Goal: Task Accomplishment & Management: Use online tool/utility

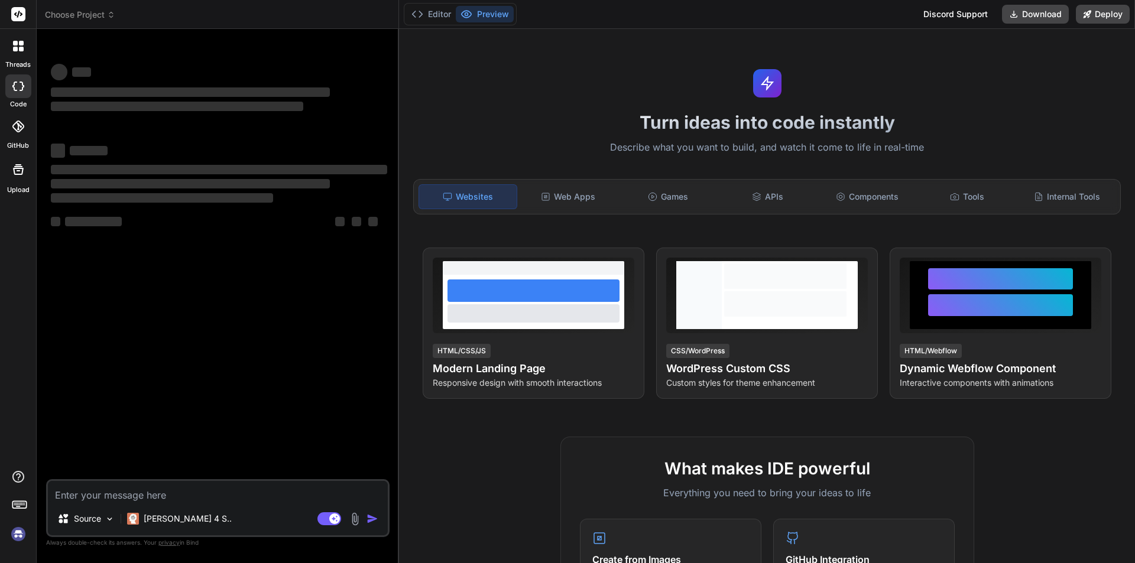
click at [355, 520] on img at bounding box center [355, 520] width 14 height 14
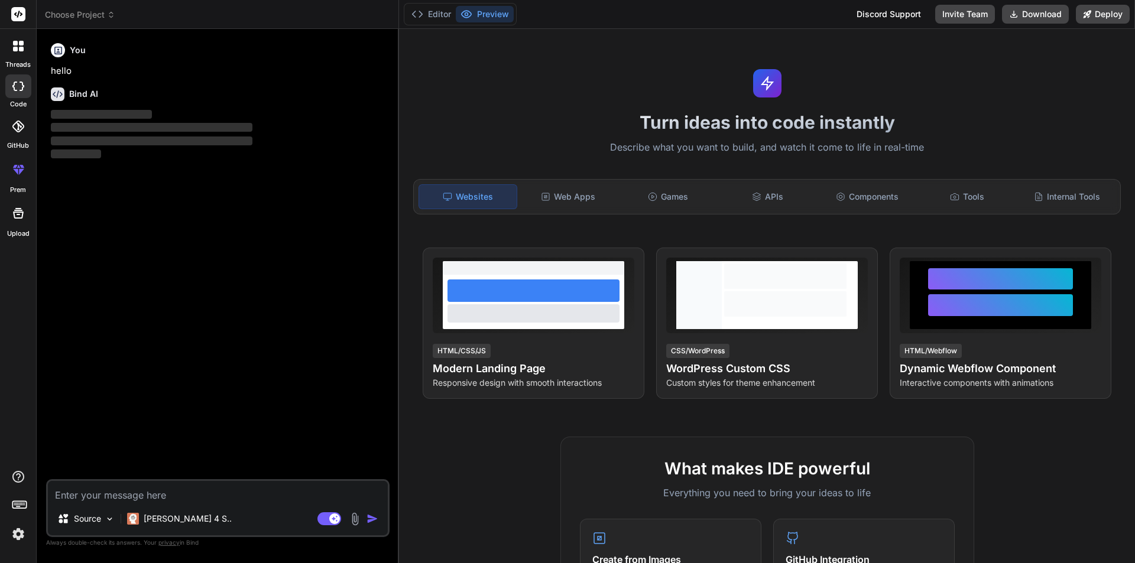
click at [355, 527] on div "Source Claude 4 S.." at bounding box center [218, 521] width 340 height 28
click at [353, 520] on img at bounding box center [355, 520] width 14 height 14
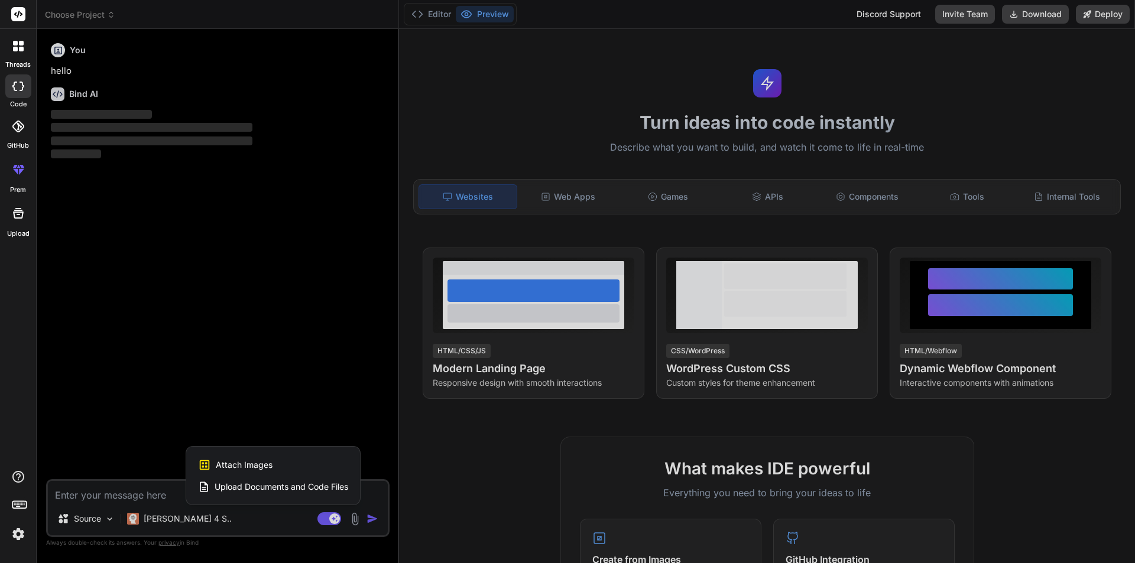
click at [317, 485] on span "Upload Documents and Code Files" at bounding box center [282, 487] width 134 height 12
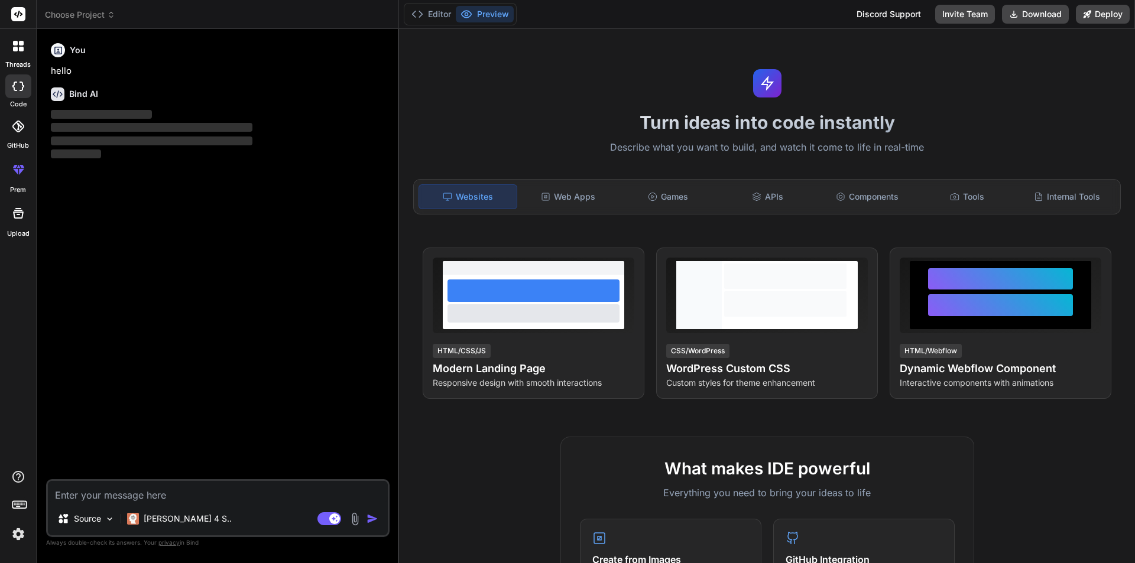
click at [354, 521] on img at bounding box center [355, 520] width 14 height 14
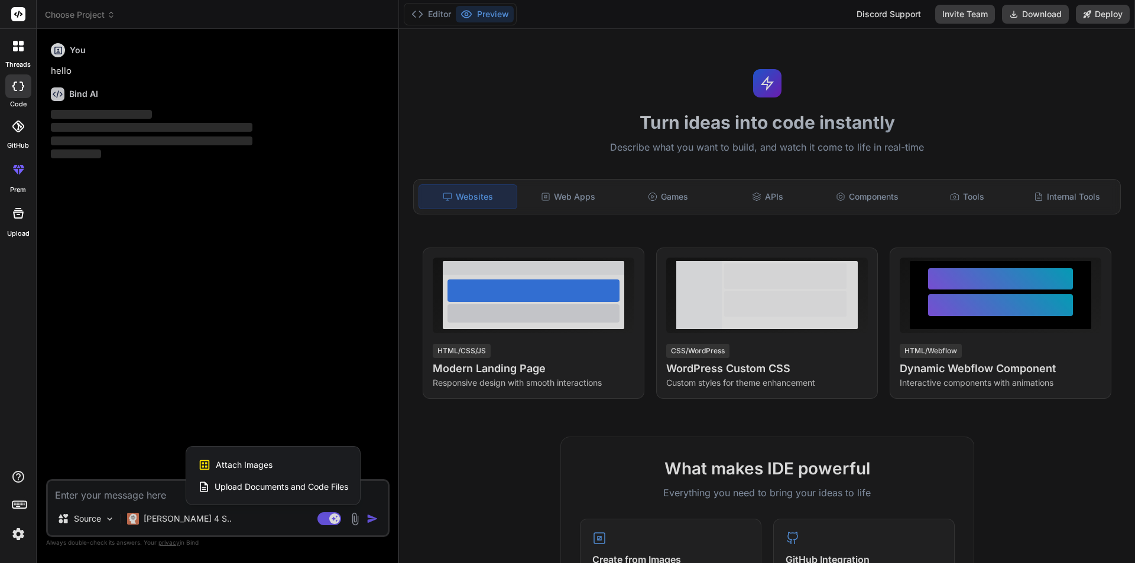
click at [339, 489] on span "Upload Documents and Code Files" at bounding box center [282, 487] width 134 height 12
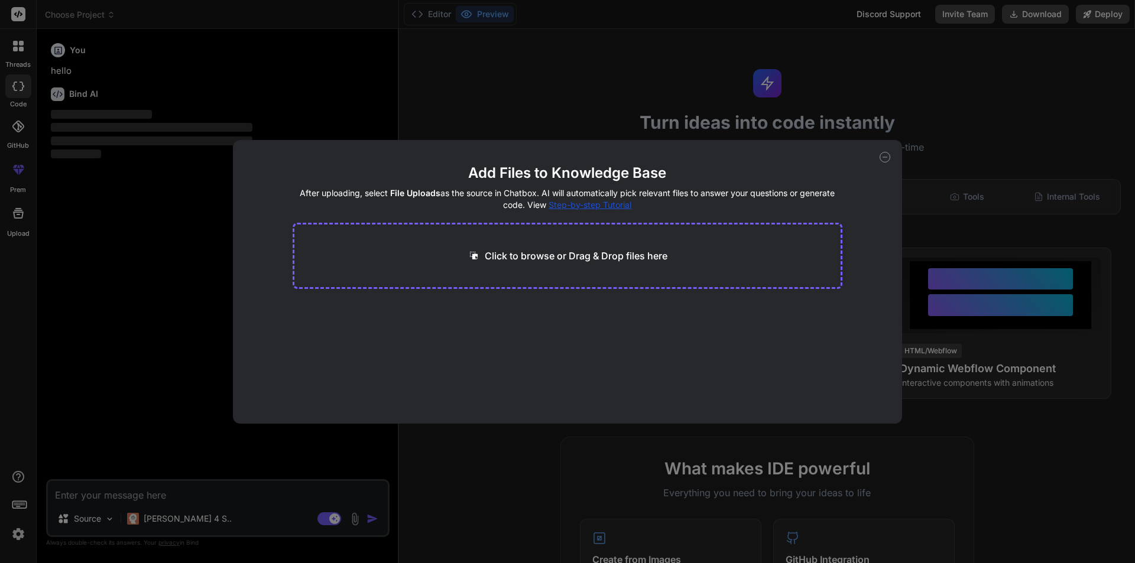
click at [522, 243] on div "Click to browse or Drag & Drop files here" at bounding box center [568, 256] width 550 height 66
click at [497, 263] on div "Click to browse or Drag & Drop files here" at bounding box center [568, 256] width 550 height 66
click at [481, 253] on div "Click to browse or Drag & Drop files here" at bounding box center [568, 256] width 200 height 14
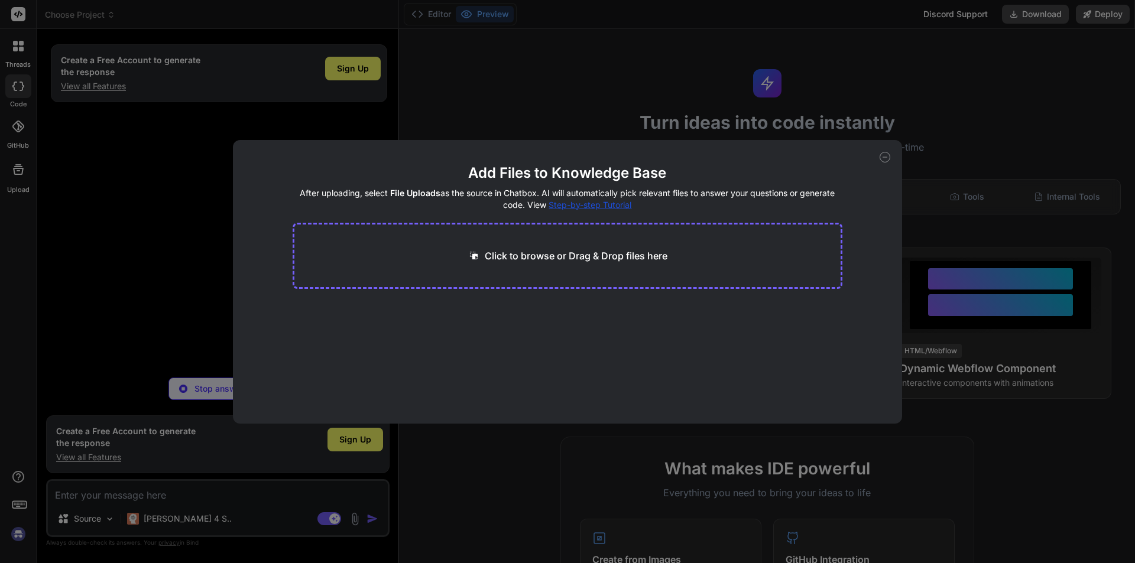
type textarea "x"
type input "C:\fakepath\git_tutorial_slides.pptx"
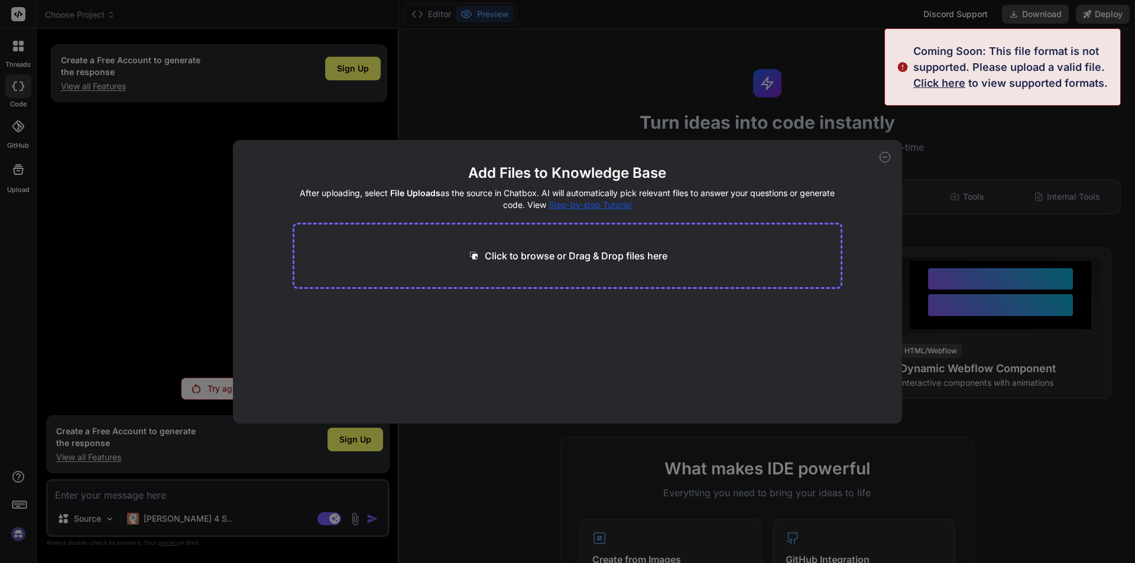
click at [881, 160] on icon at bounding box center [885, 157] width 11 height 11
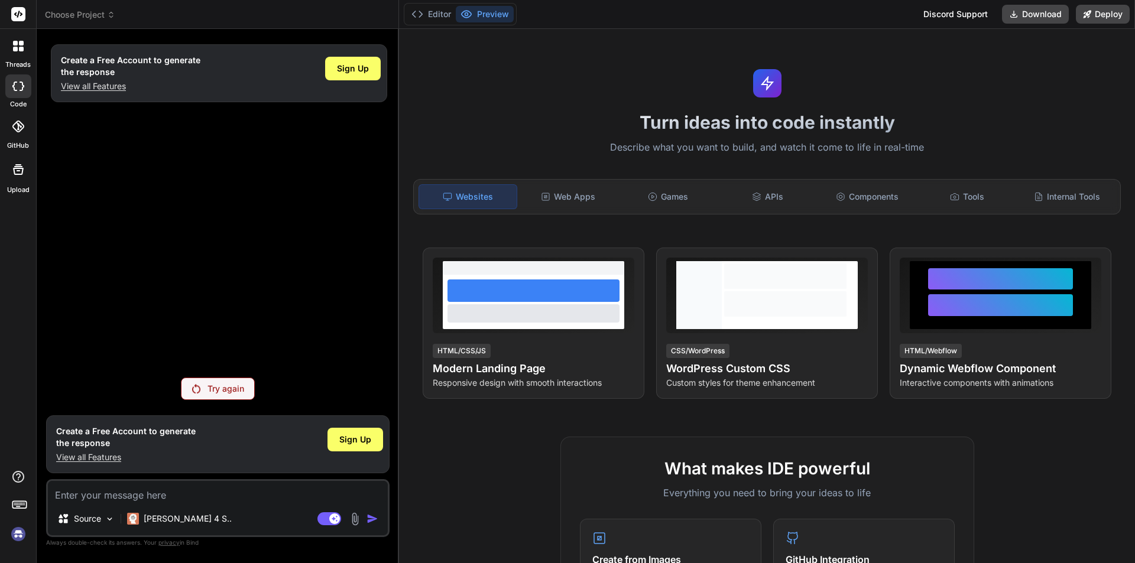
click at [286, 495] on textarea at bounding box center [218, 491] width 340 height 21
click at [352, 524] on img at bounding box center [355, 520] width 14 height 14
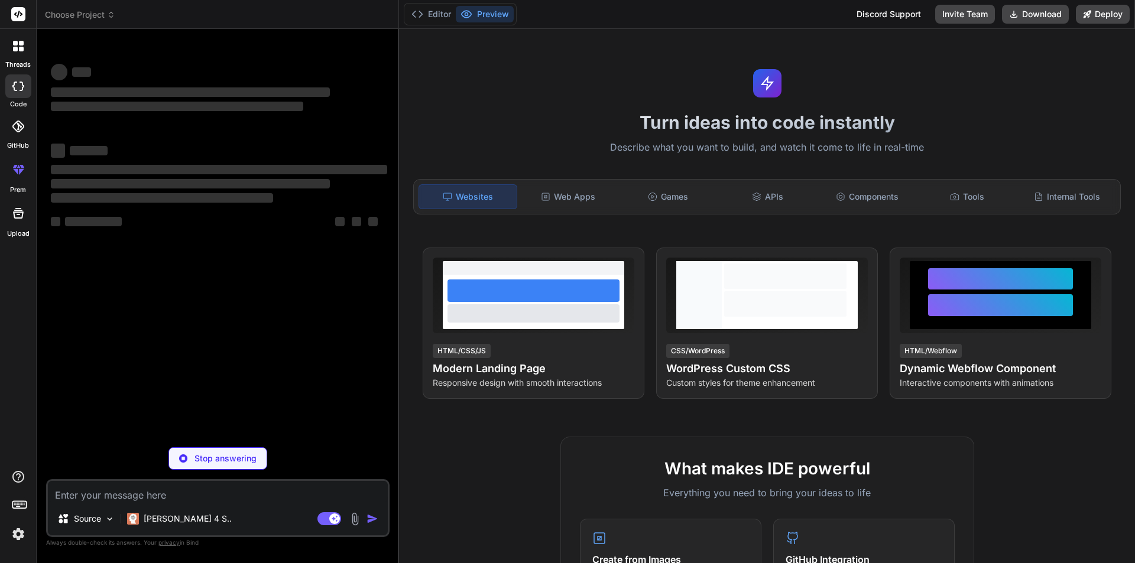
click at [355, 517] on img at bounding box center [355, 520] width 14 height 14
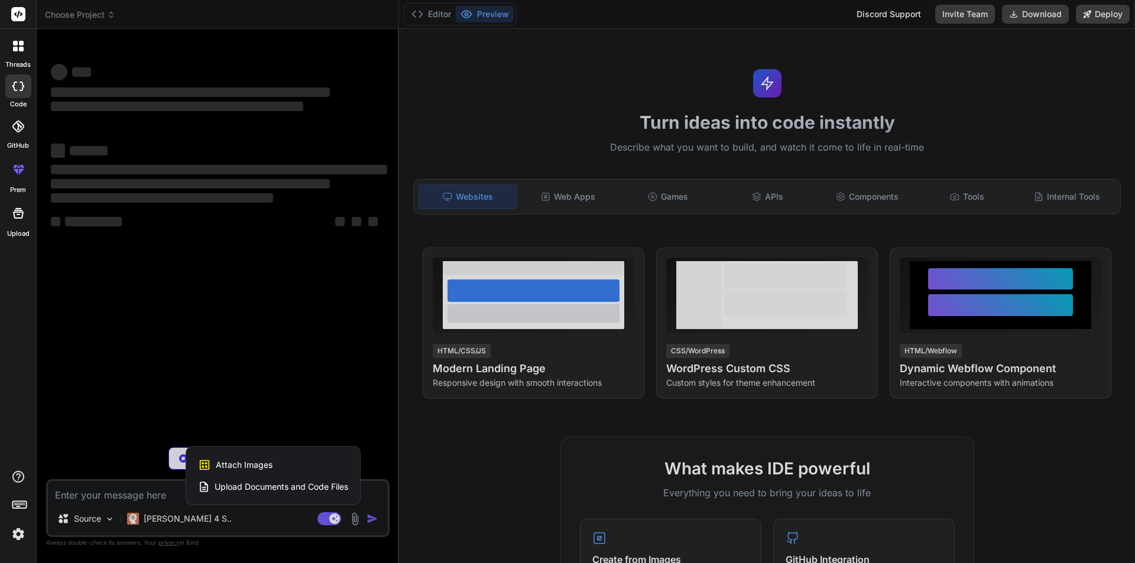
click at [340, 482] on span "Upload Documents and Code Files" at bounding box center [282, 487] width 134 height 12
type textarea "x"
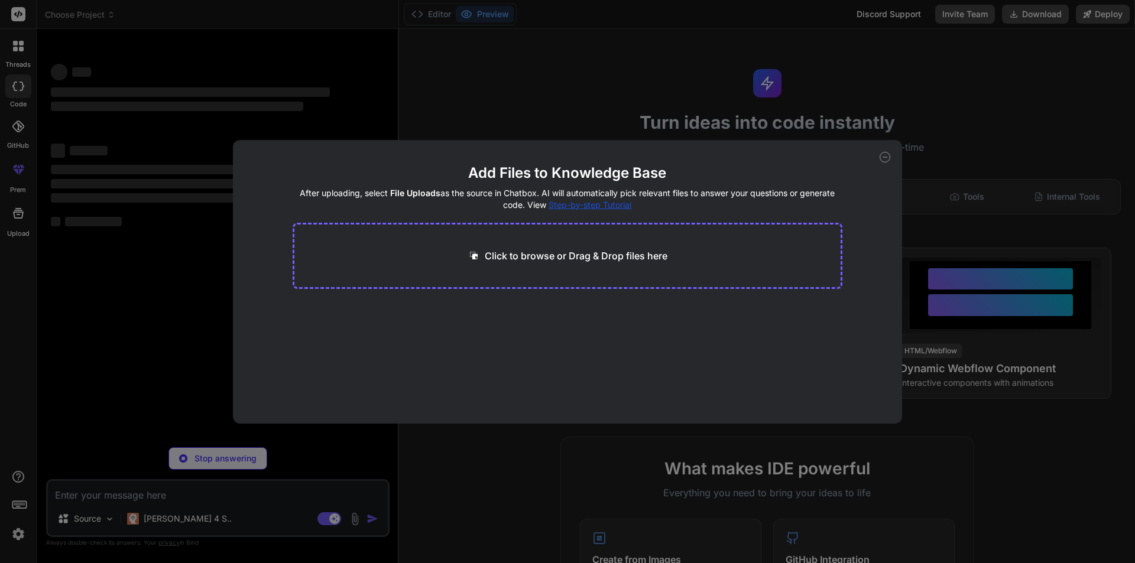
click at [479, 228] on div "Click to browse or Drag & Drop files here" at bounding box center [568, 256] width 550 height 66
click at [488, 252] on p "Click to browse or Drag & Drop files here" at bounding box center [576, 256] width 183 height 14
type input "C:\fakepath\git_tutorial_slides.pdf"
click at [830, 390] on button "Finish" at bounding box center [821, 389] width 41 height 24
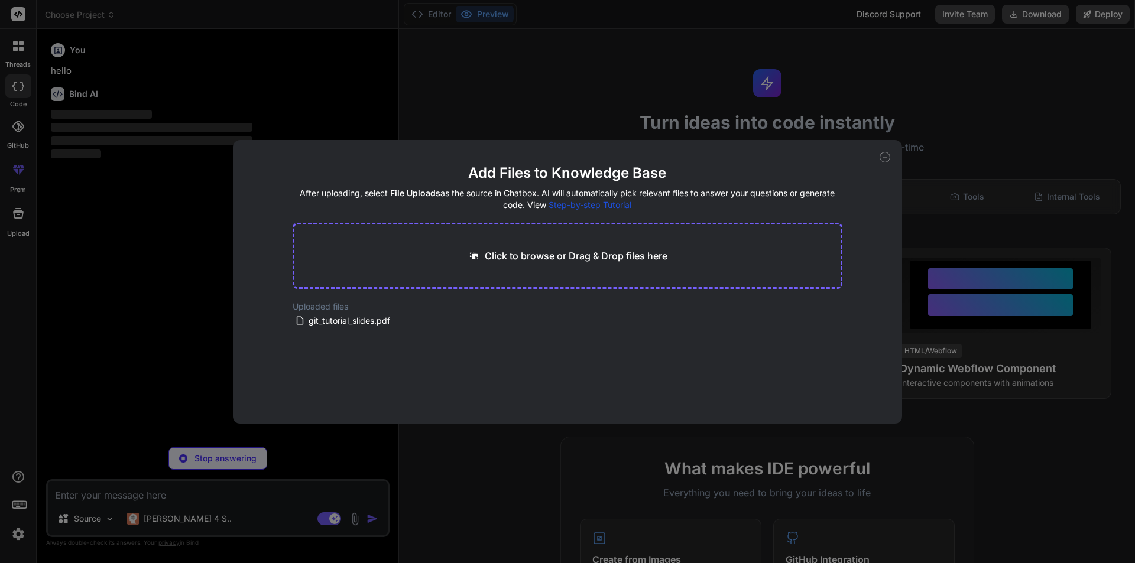
click at [885, 158] on icon at bounding box center [885, 157] width 11 height 11
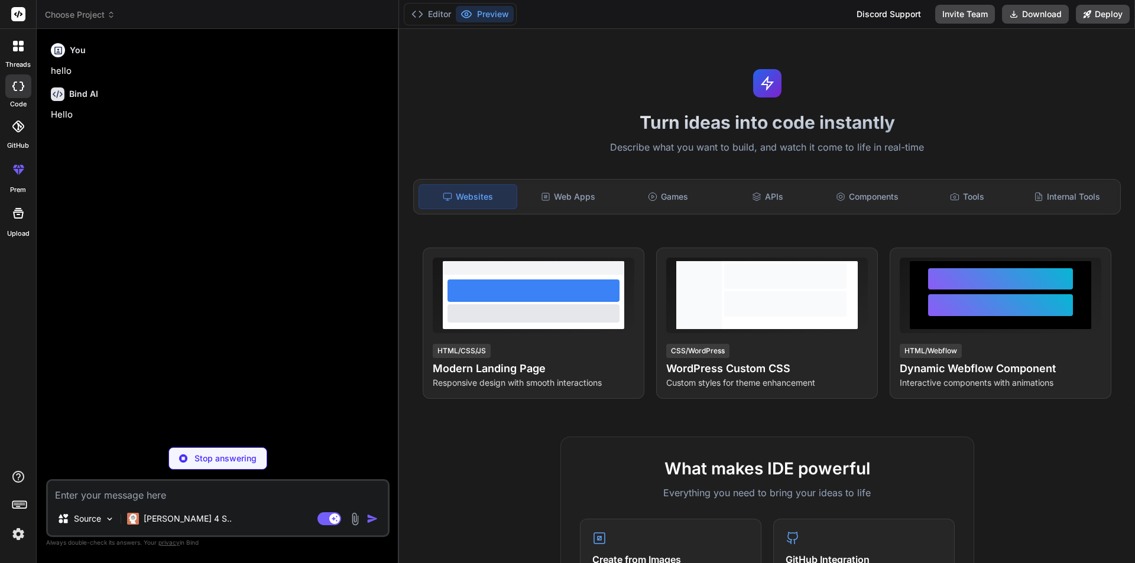
click at [353, 518] on img at bounding box center [355, 520] width 14 height 14
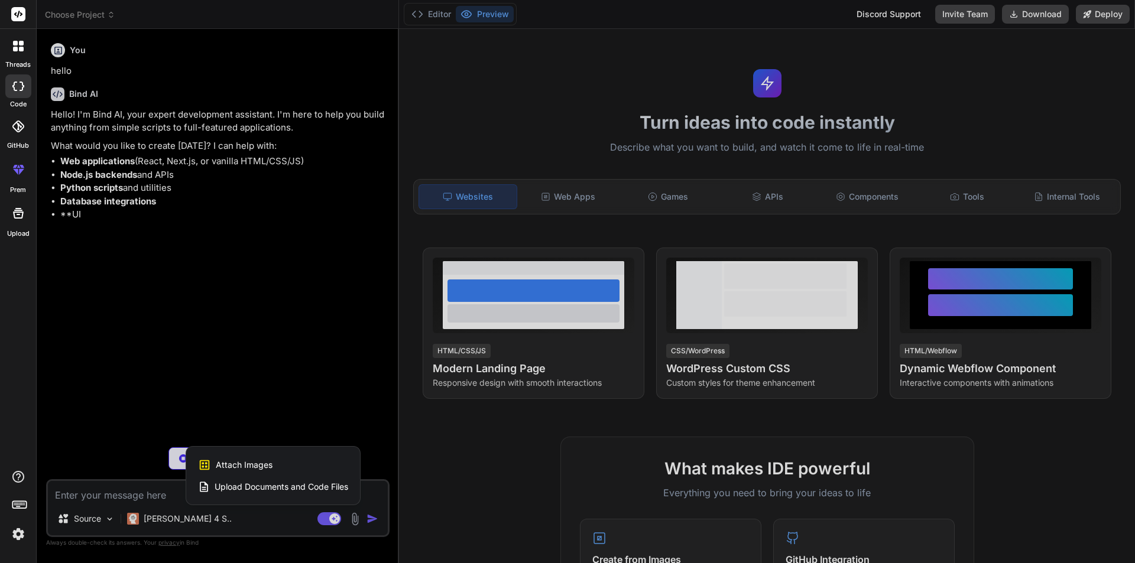
click at [353, 518] on div at bounding box center [567, 281] width 1135 height 563
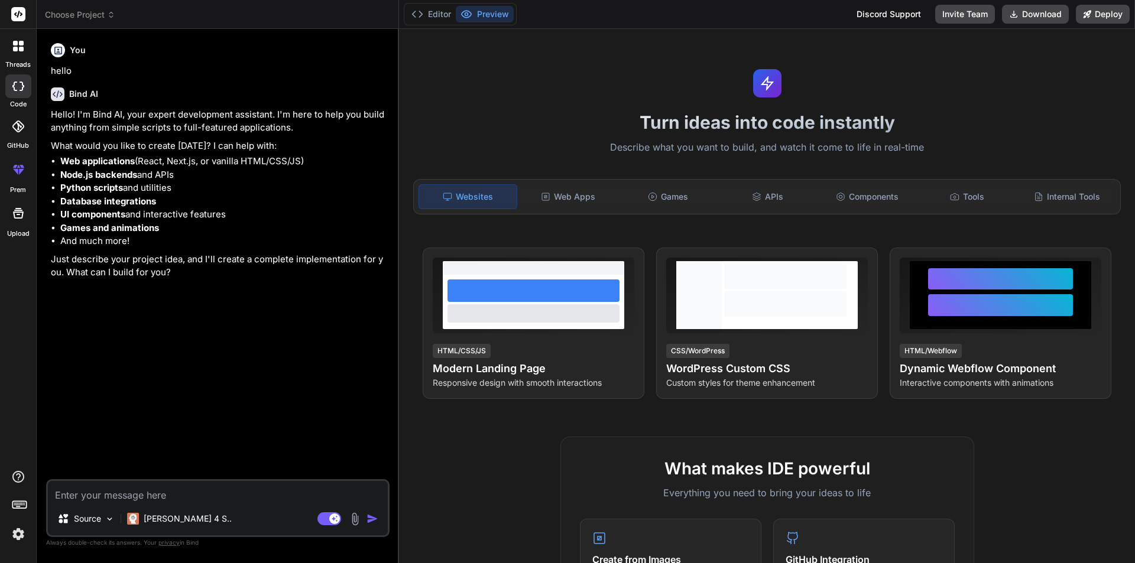
click at [353, 518] on img at bounding box center [355, 520] width 14 height 14
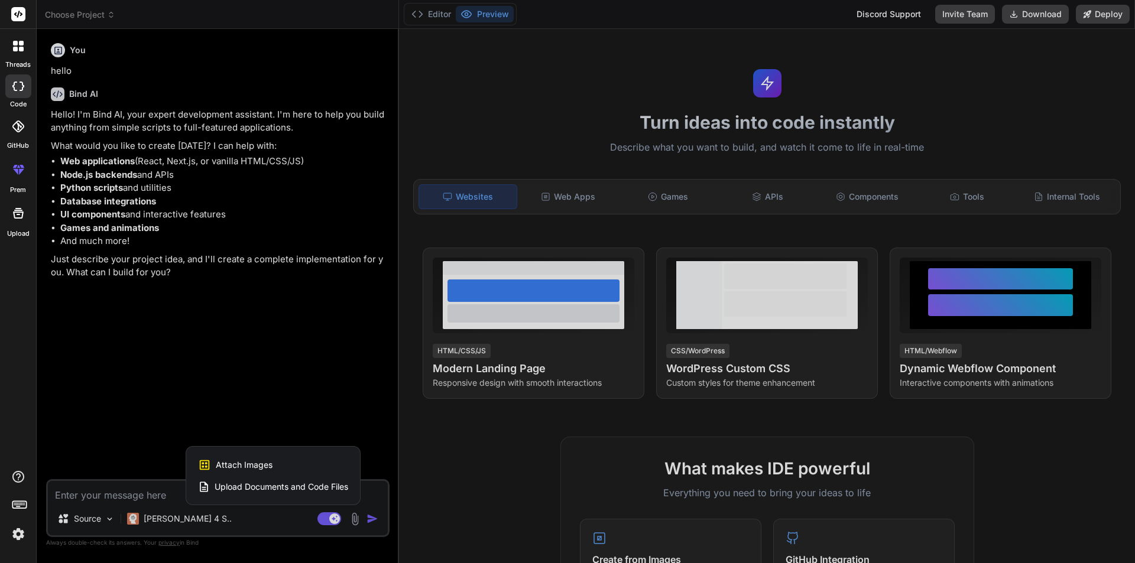
click at [335, 485] on span "Upload Documents and Code Files" at bounding box center [282, 487] width 134 height 12
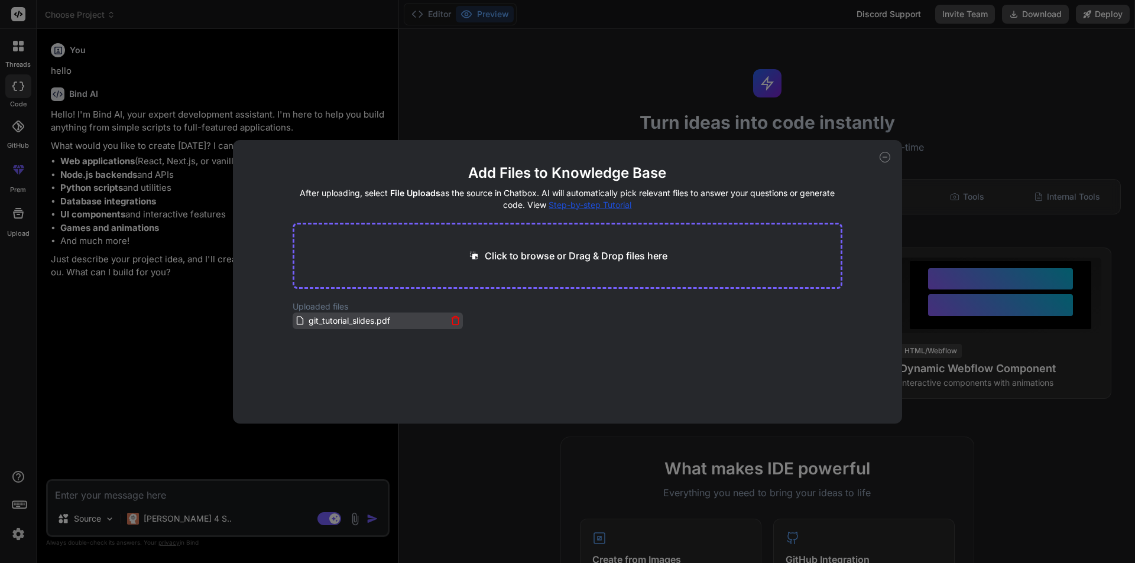
click at [362, 325] on span "git_tutorial_slides.pdf" at bounding box center [349, 321] width 84 height 14
click at [407, 316] on div "git_tutorial_slides.pdf" at bounding box center [371, 321] width 152 height 14
click at [888, 160] on icon at bounding box center [885, 157] width 11 height 11
type textarea "x"
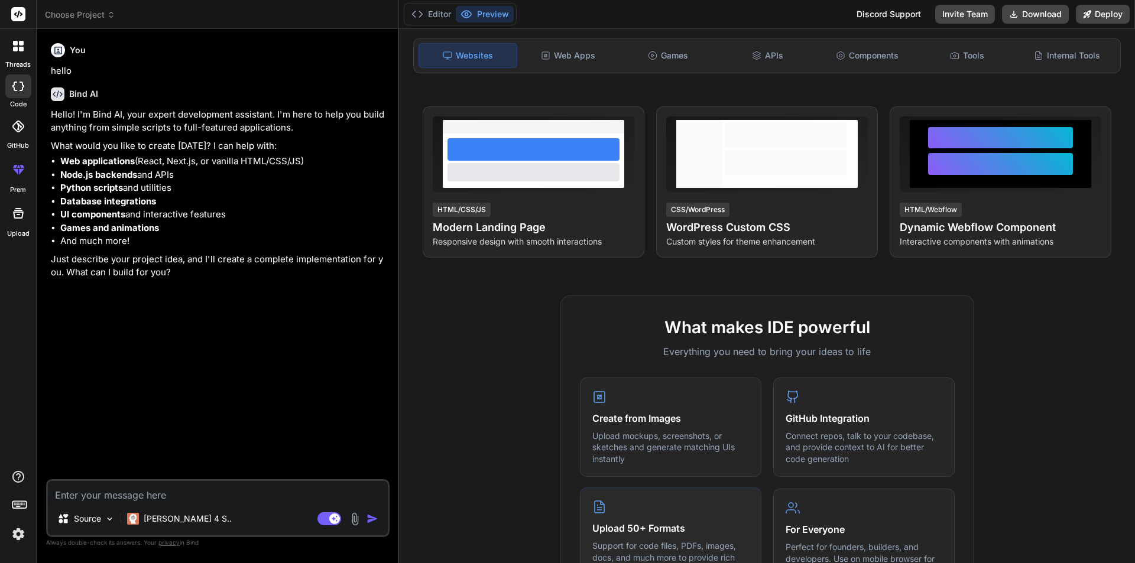
scroll to position [296, 0]
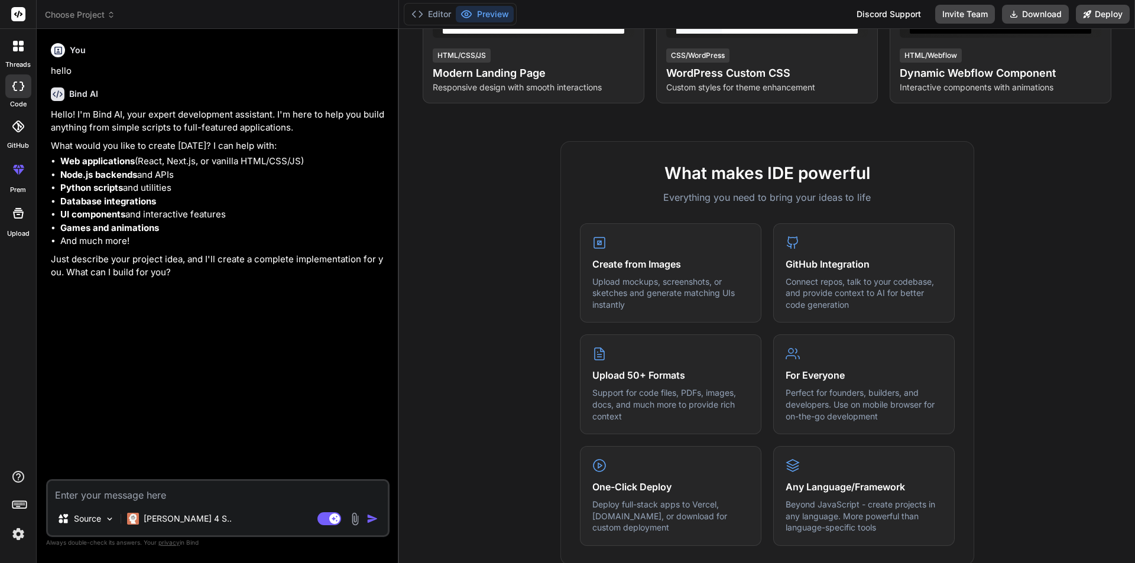
click at [126, 489] on textarea at bounding box center [218, 491] width 340 height 21
click at [134, 492] on textarea at bounding box center [218, 491] width 340 height 21
type textarea "F"
type textarea "x"
type textarea "Fr"
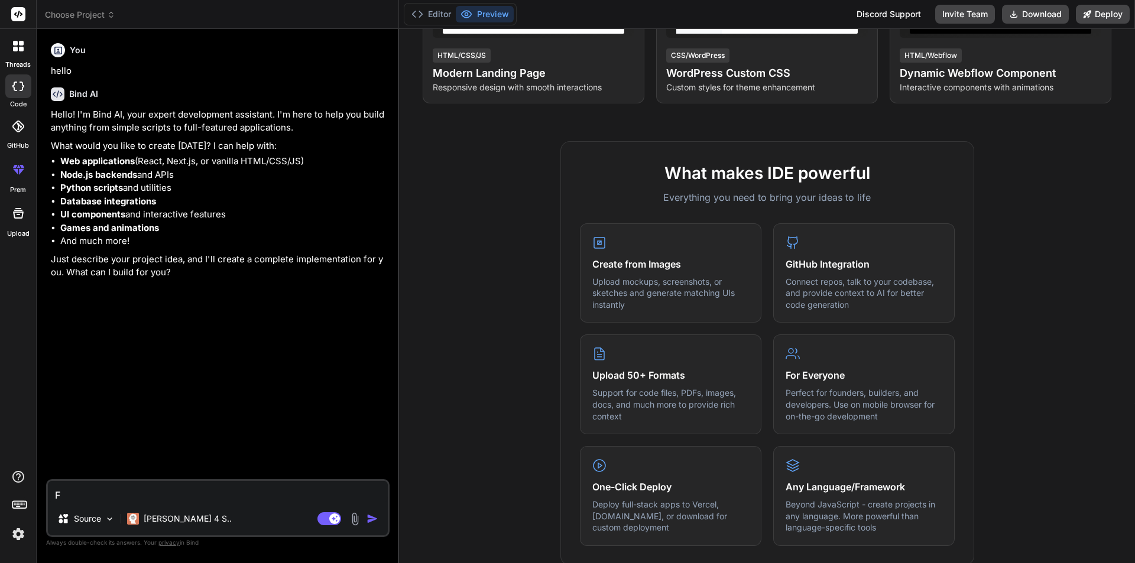
type textarea "x"
type textarea "Fro"
type textarea "x"
type textarea "From"
type textarea "x"
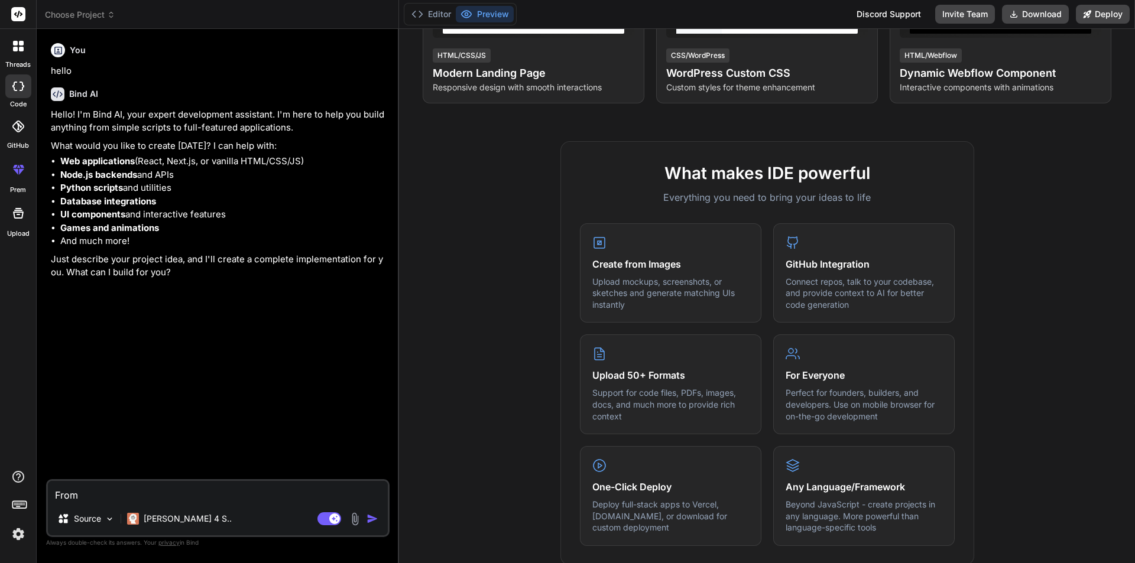
type textarea "From"
type textarea "x"
type textarea "From r"
type textarea "x"
type textarea "From rh"
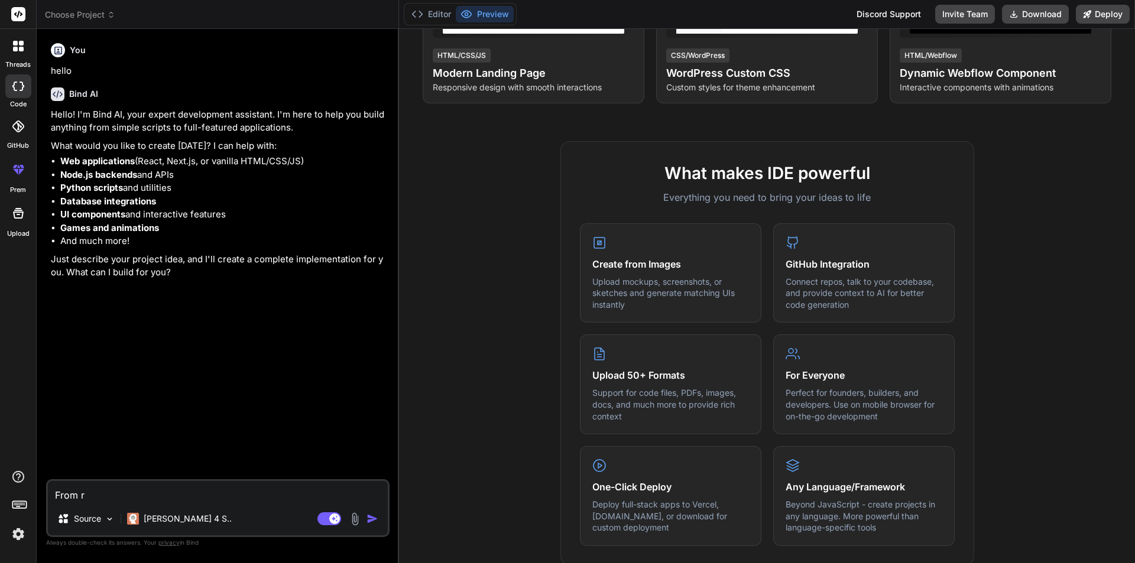
type textarea "x"
type textarea "From r"
type textarea "x"
type textarea "From"
type textarea "x"
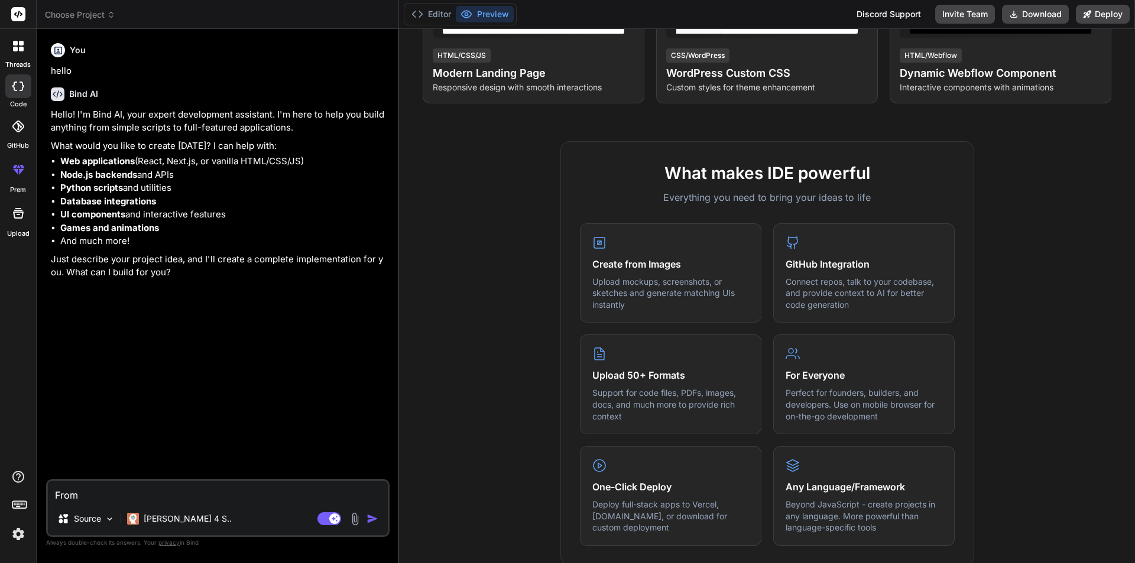
type textarea "From t"
type textarea "x"
type textarea "From th"
type textarea "x"
type textarea "From the"
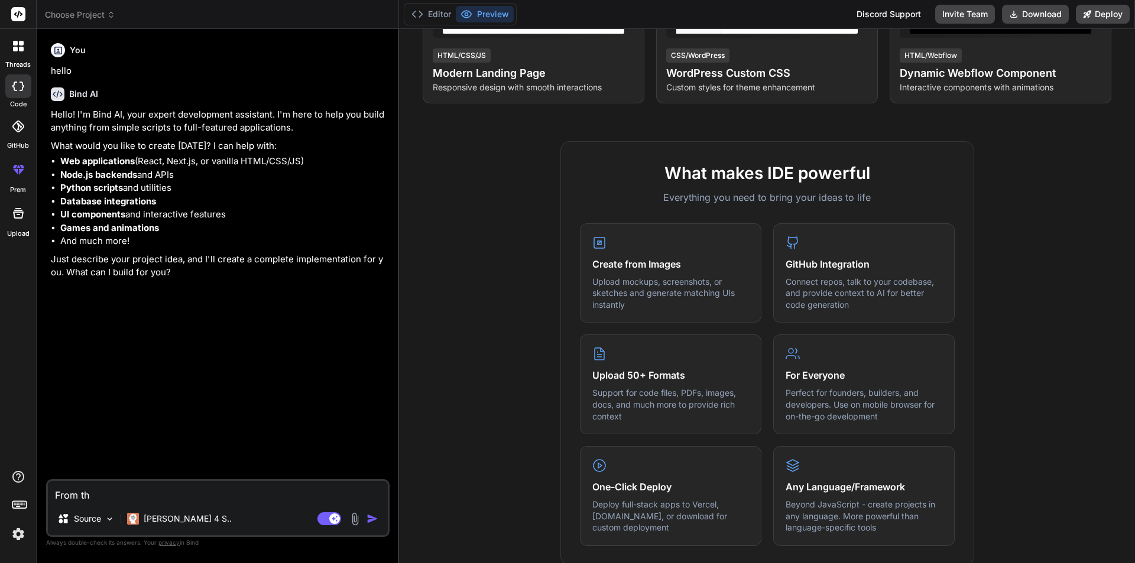
type textarea "x"
type textarea "From the"
type textarea "x"
type textarea "From the f"
type textarea "x"
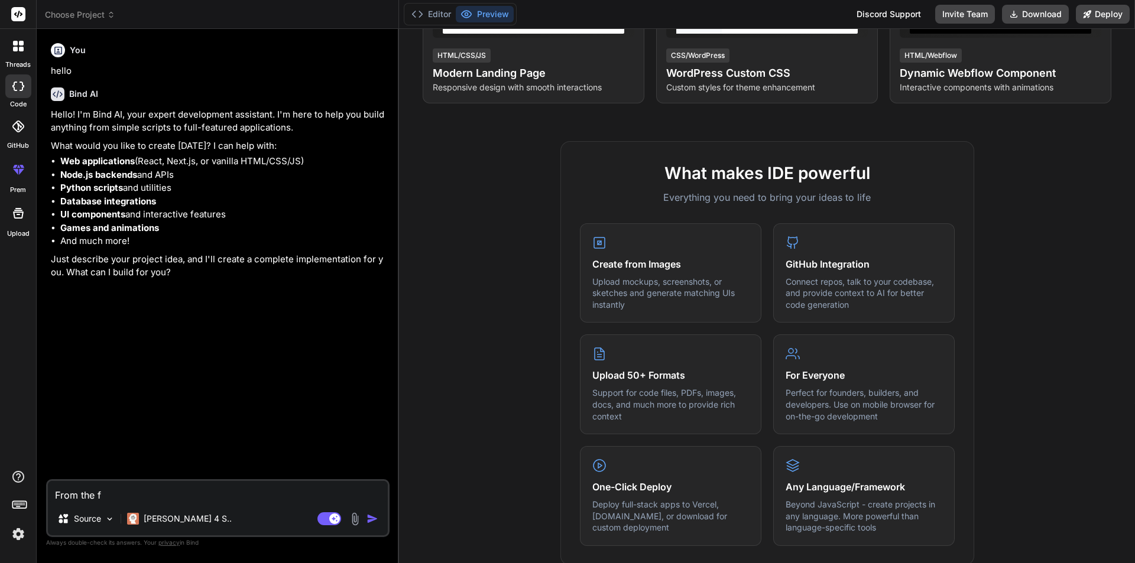
type textarea "From the fi"
type textarea "x"
type textarea "From the fil"
type textarea "x"
type textarea "From the file"
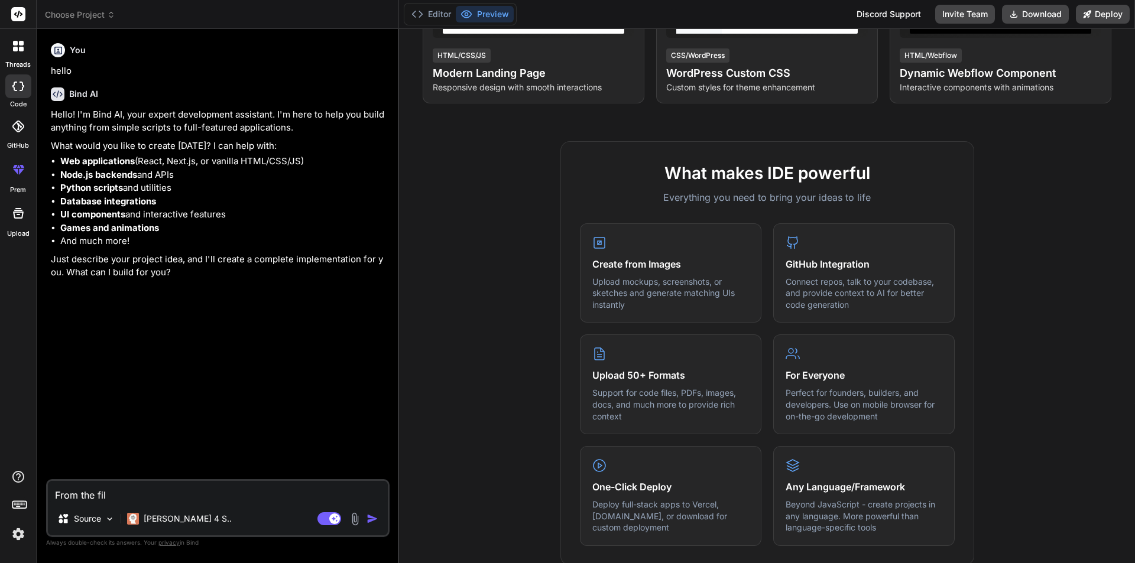
type textarea "x"
type textarea "From the file"
type textarea "x"
type textarea "From the file u"
type textarea "x"
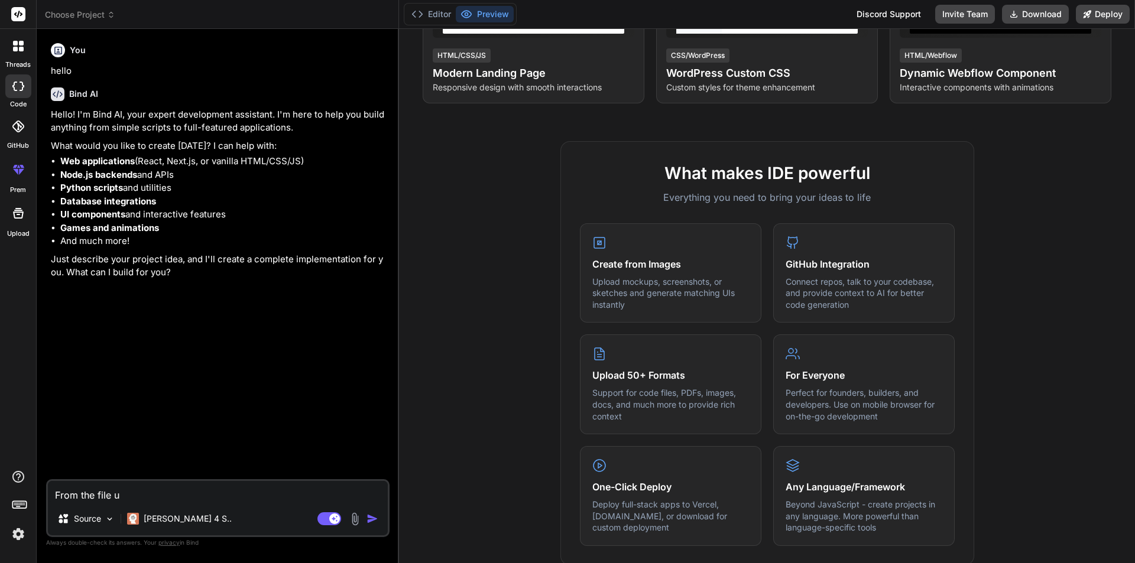
type textarea "From the file up"
type textarea "x"
type textarea "From the file upd"
type textarea "x"
type textarea "From the file upda"
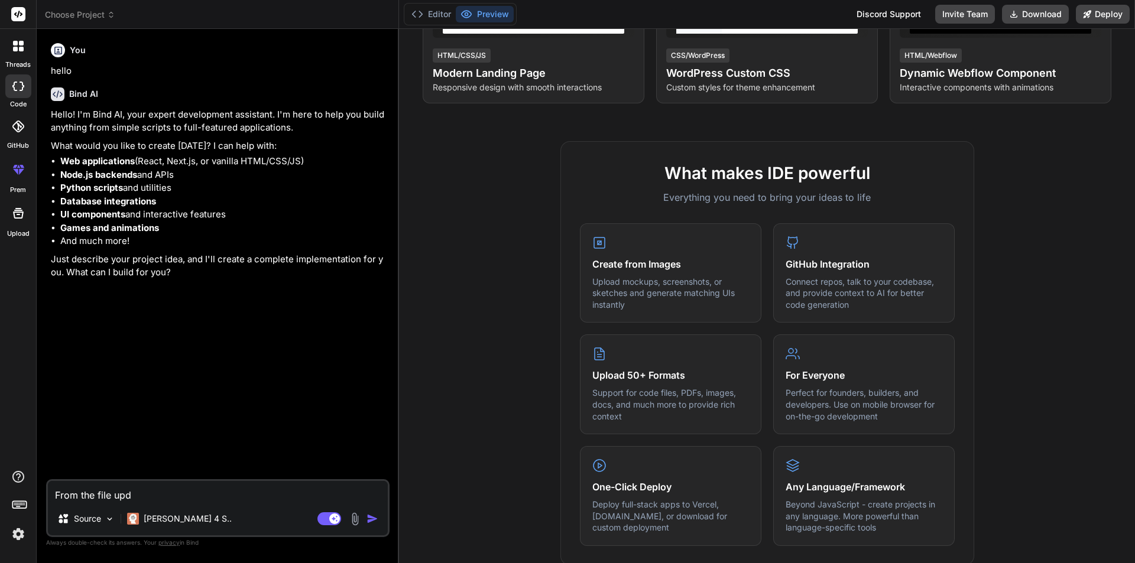
type textarea "x"
type textarea "From the file updat"
type textarea "x"
type textarea "From the file update"
type textarea "x"
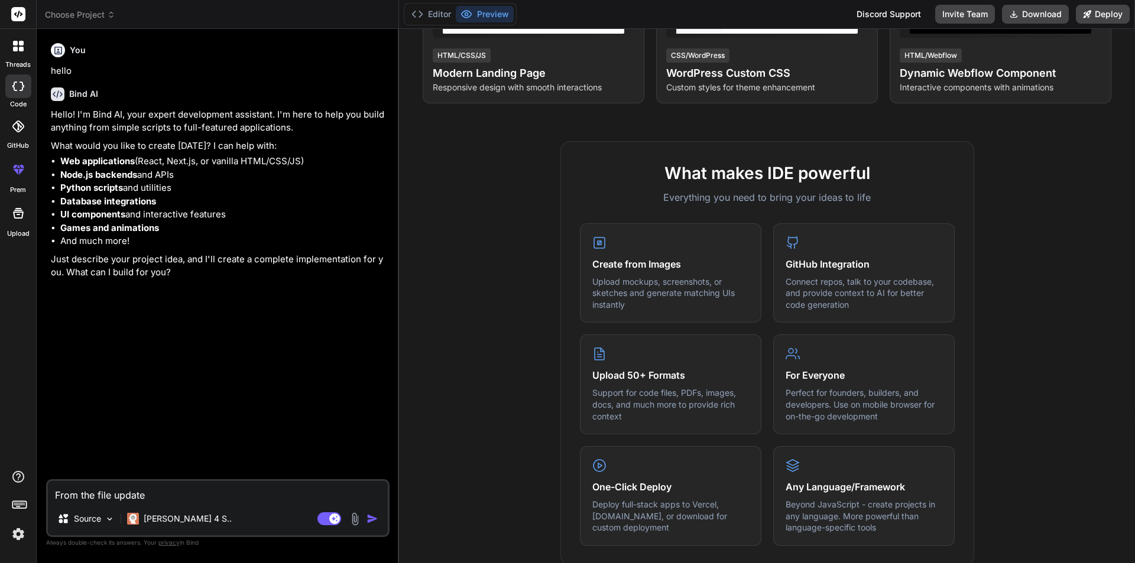
type textarea "From the file updated"
type textarea "x"
type textarea "From the file updated"
type textarea "x"
type textarea "From the file updated d"
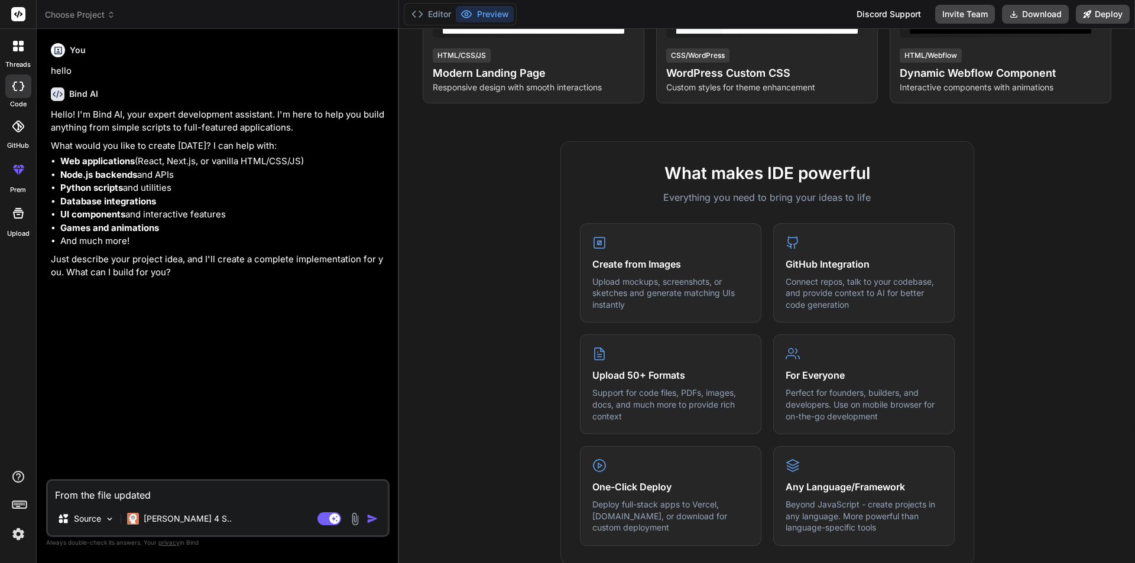
type textarea "x"
type textarea "From the file updated dr"
type textarea "x"
type textarea "From the file updated dra"
type textarea "x"
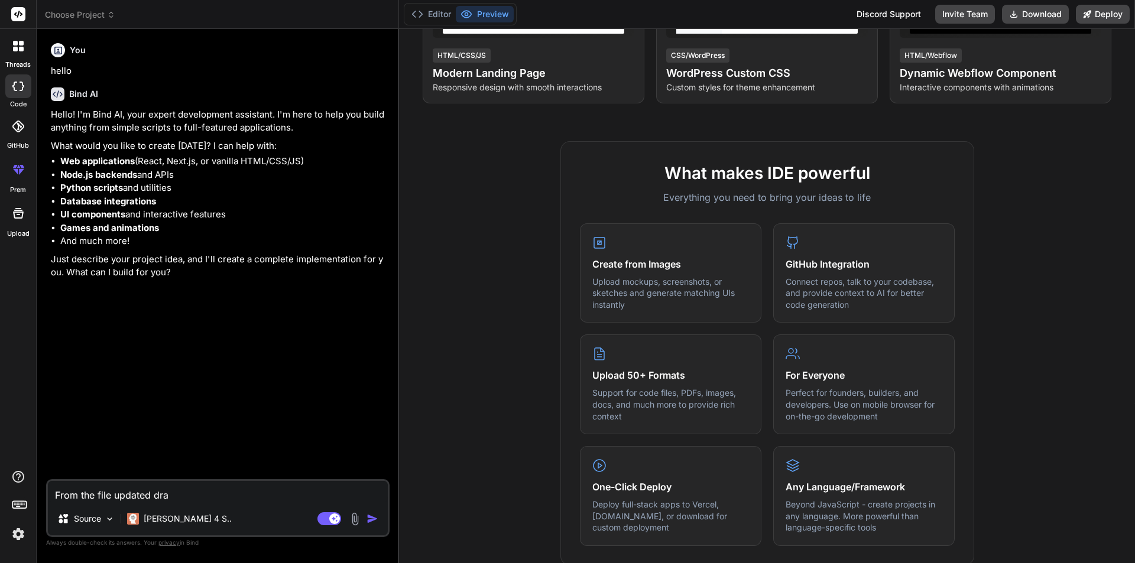
type textarea "From the file updated draf"
type textarea "x"
type textarea "From the file updated draft"
type textarea "x"
type textarea "From the file updated draft"
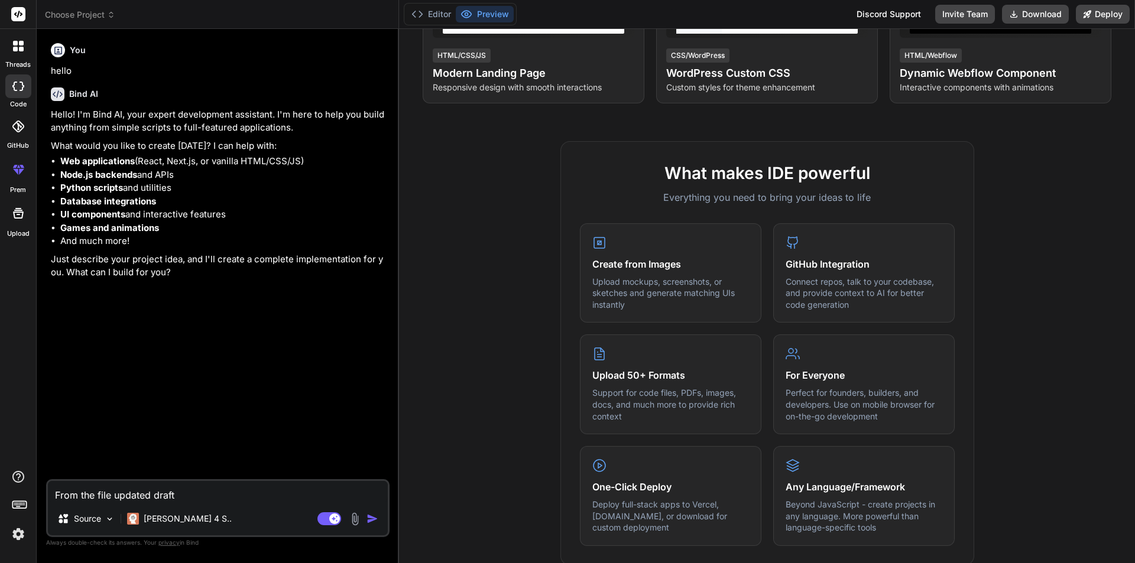
type textarea "x"
type textarea "From the file updated draft 2"
type textarea "x"
type textarea "From the file updated draft 20"
type textarea "x"
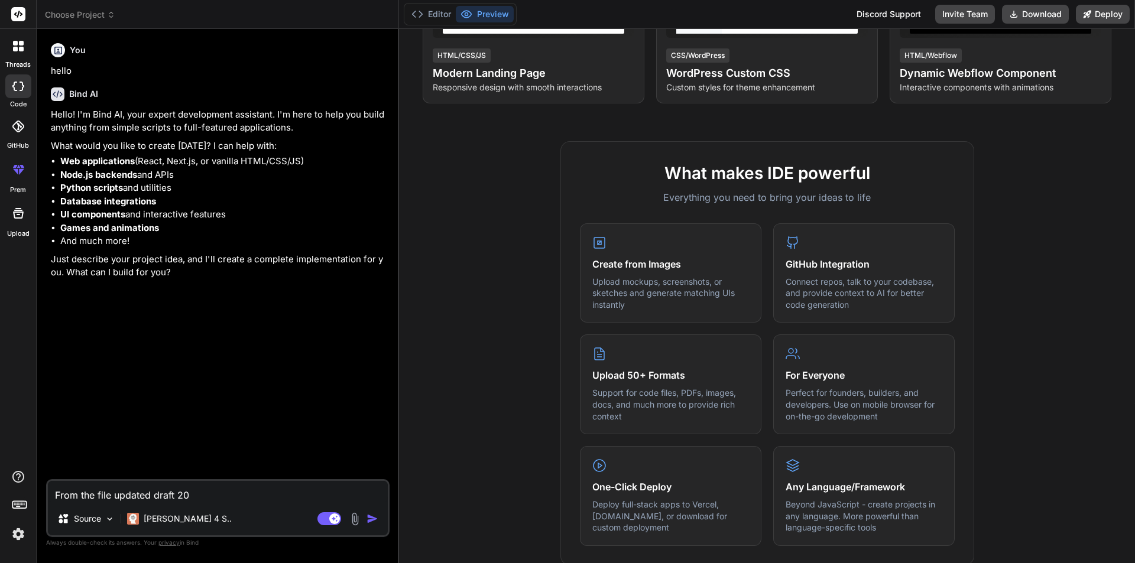
type textarea "From the file updated draft 20"
type textarea "x"
type textarea "From the file updated draft 20 M"
type textarea "x"
type textarea "From the file updated draft 20 MC"
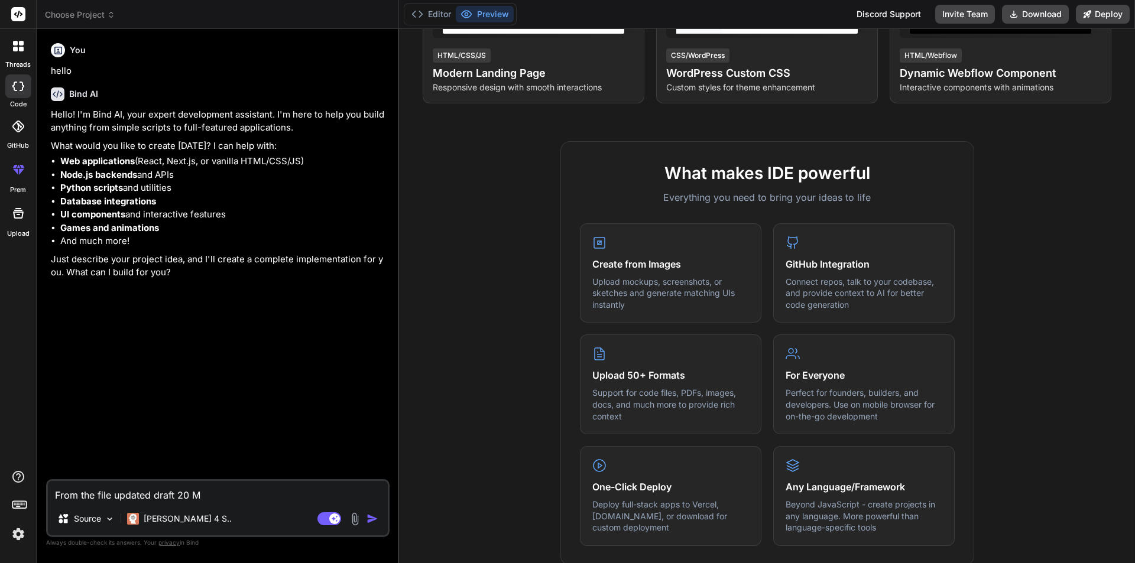
type textarea "x"
type textarea "From the file updated draft 20 MCQ"
type textarea "x"
type textarea "From the file updated draft 20 MCQ"
type textarea "x"
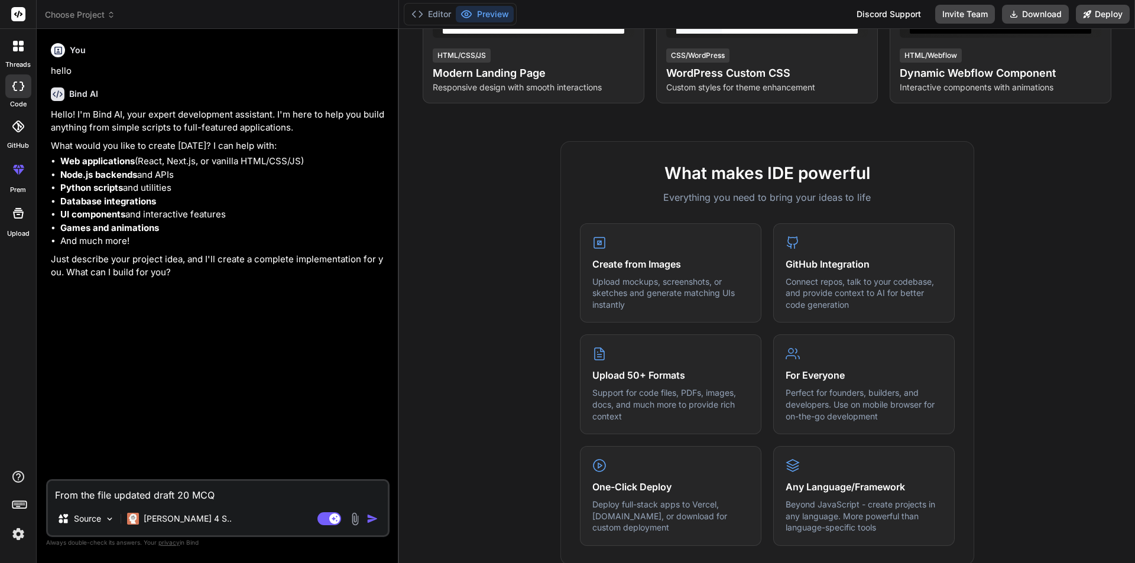
type textarea "From the file updated draft 20 MCQ q"
type textarea "x"
type textarea "From the file updated draft 20 MCQ qu"
type textarea "x"
type textarea "From the file updated draft 20 MCQ que"
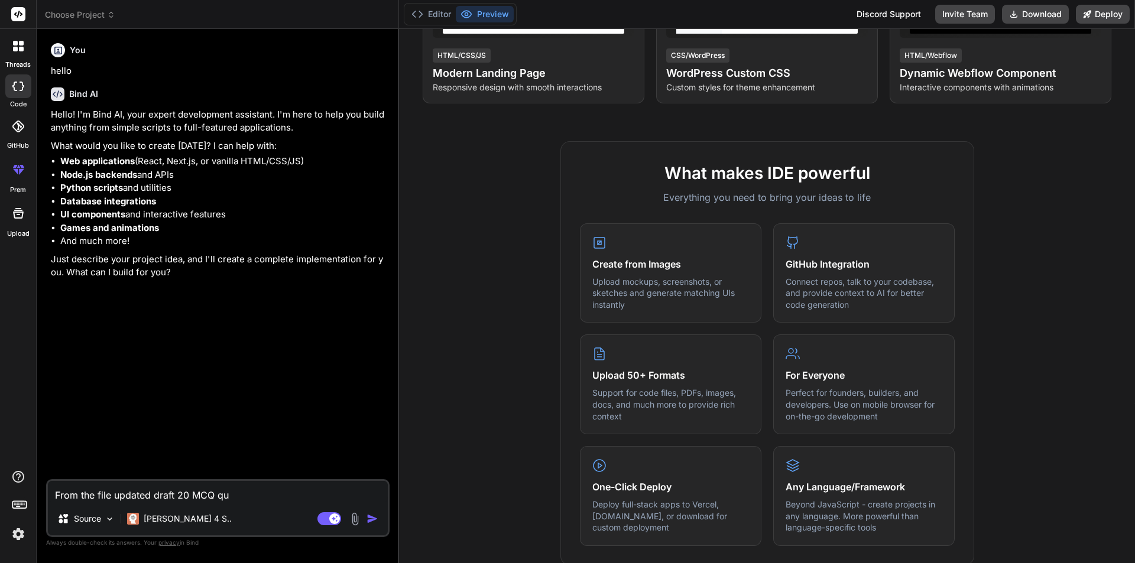
type textarea "x"
type textarea "From the file updated draft 20 MCQ ques"
type textarea "x"
type textarea "From the file updated draft 20 MCQ quest"
type textarea "x"
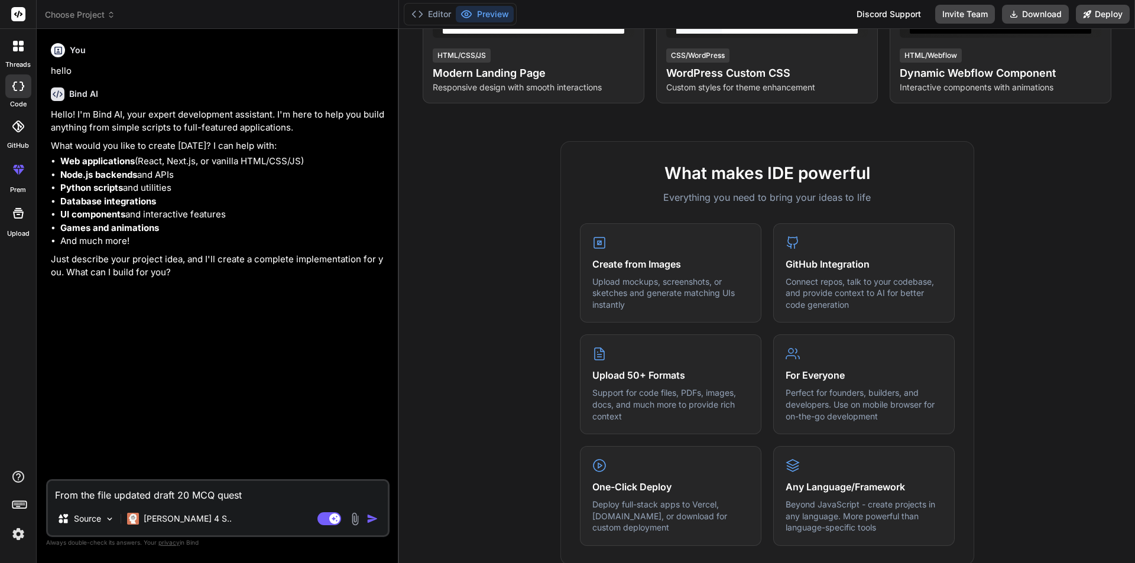
type textarea "From the file updated draft 20 MCQ questi"
type textarea "x"
type textarea "From the file updated draft 20 MCQ questio"
type textarea "x"
type textarea "From the file updated draft 20 MCQ question"
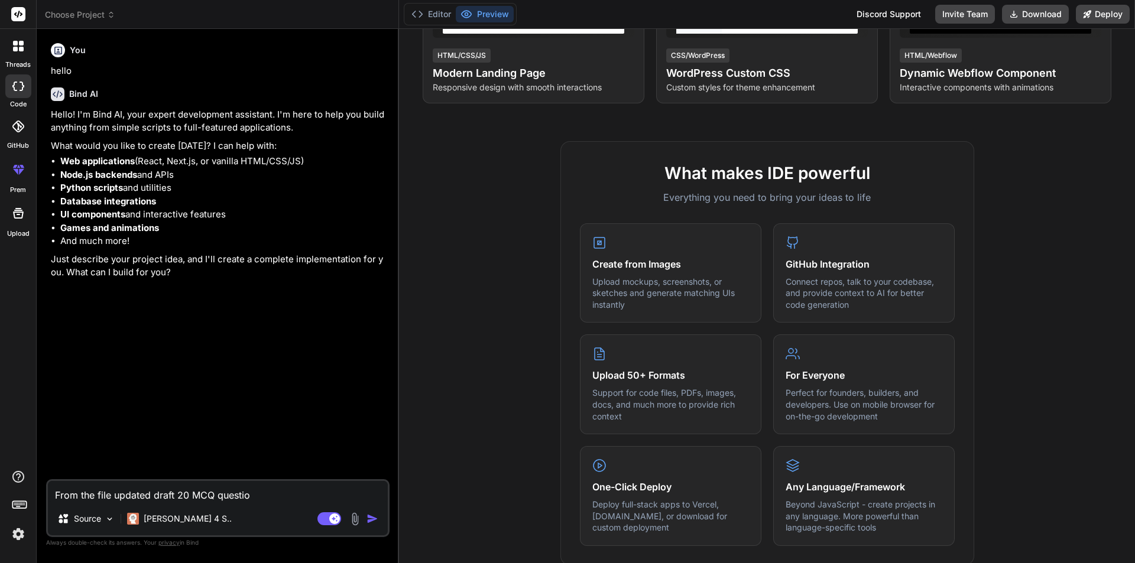
type textarea "x"
type textarea "From the file updated draft 20 MCQ questions"
type textarea "x"
type textarea "From the file updated draft 20 MCQ questions"
type textarea "x"
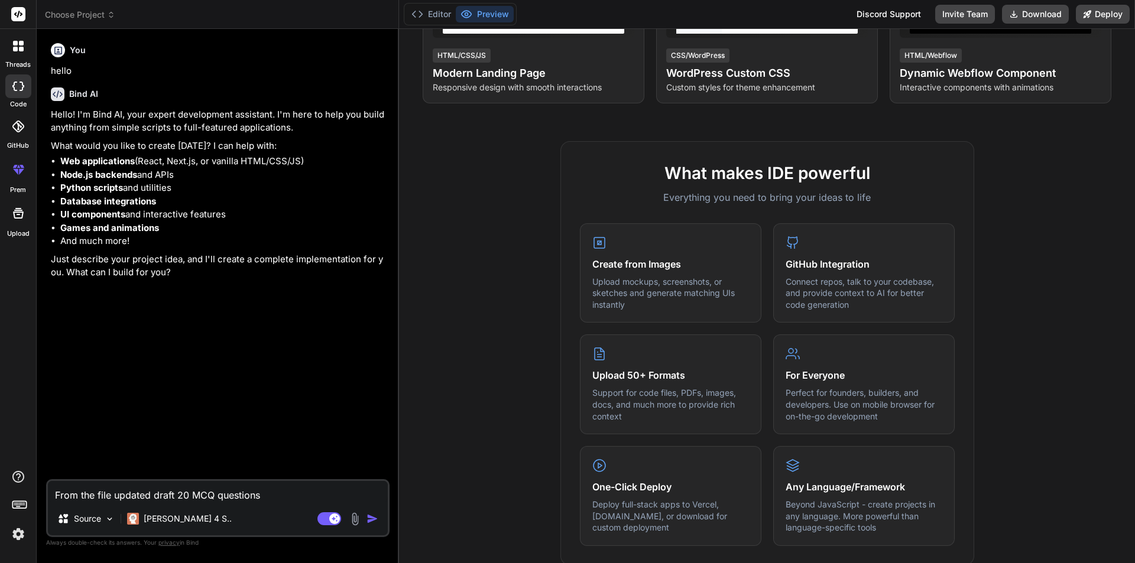
type textarea "From the file updated draft 20 MCQ questions w"
type textarea "x"
type textarea "From the file updated draft 20 MCQ questions wi"
type textarea "x"
type textarea "From the file updated draft 20 MCQ questions wit"
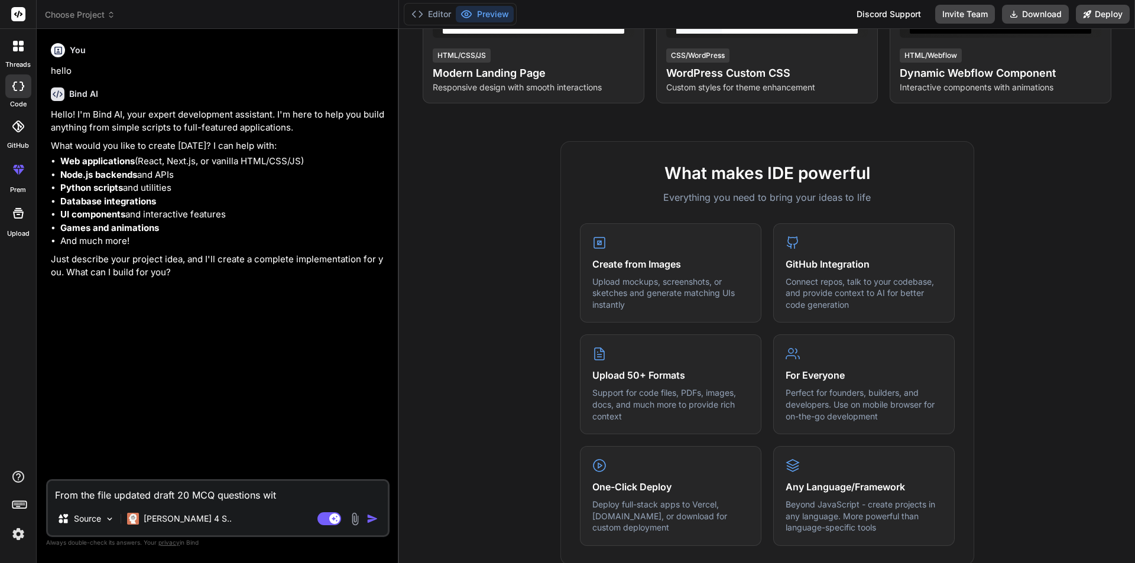
type textarea "x"
type textarea "From the file updated draft 20 MCQ questions with"
type textarea "x"
type textarea "From the file updated draft 20 MCQ questions with"
type textarea "x"
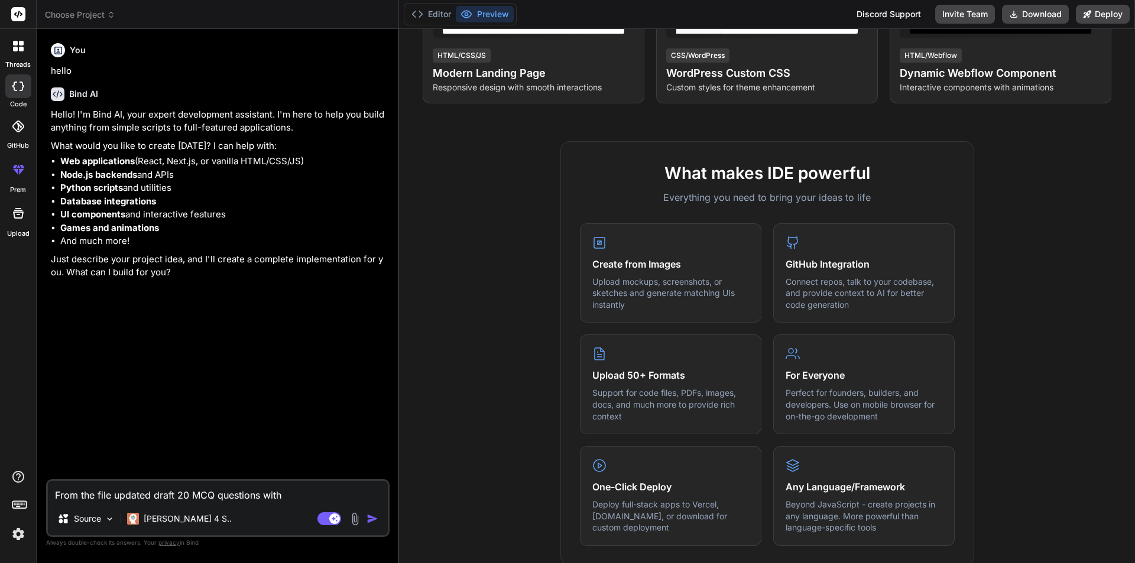
type textarea "From the file updated draft 20 MCQ questions with a"
type textarea "x"
type textarea "From the file updated draft 20 MCQ questions with an"
type textarea "x"
type textarea "From the file updated draft 20 MCQ questions with ans"
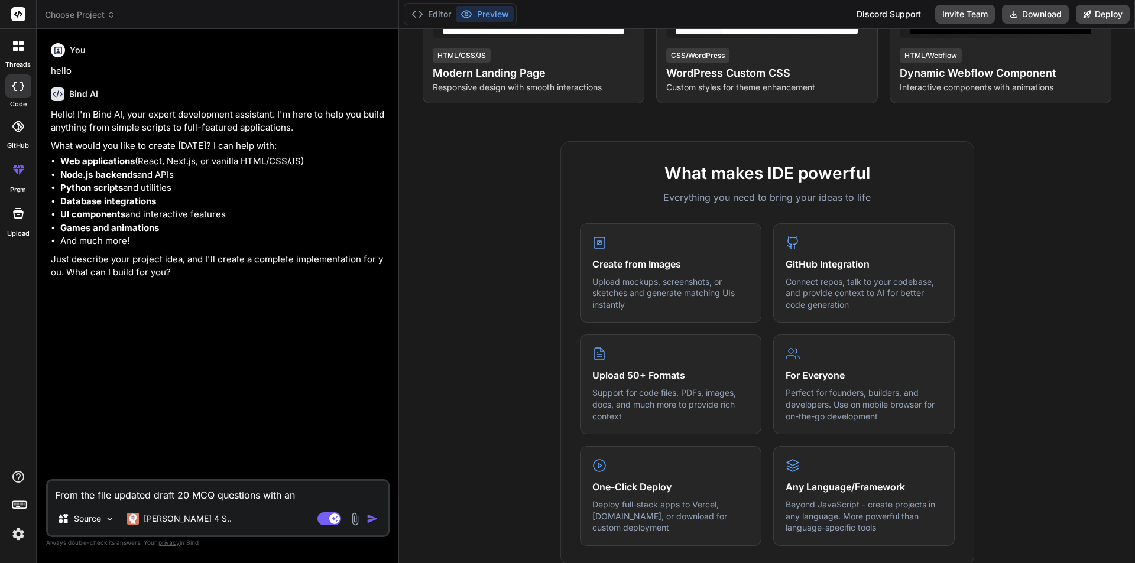
type textarea "x"
type textarea "From the file updated draft 20 MCQ questions with answ"
type textarea "x"
type textarea "From the file updated draft 20 MCQ questions with answe"
type textarea "x"
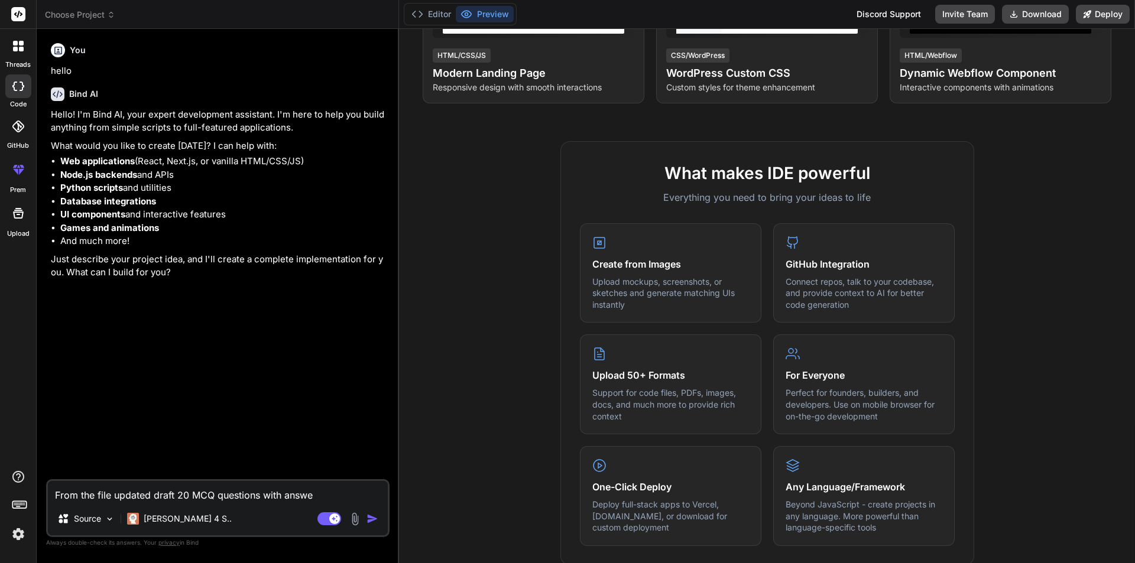
type textarea "From the file updated draft 20 MCQ questions with answer"
type textarea "x"
type textarea "From the file updated draft 20 MCQ questions with answers"
type textarea "x"
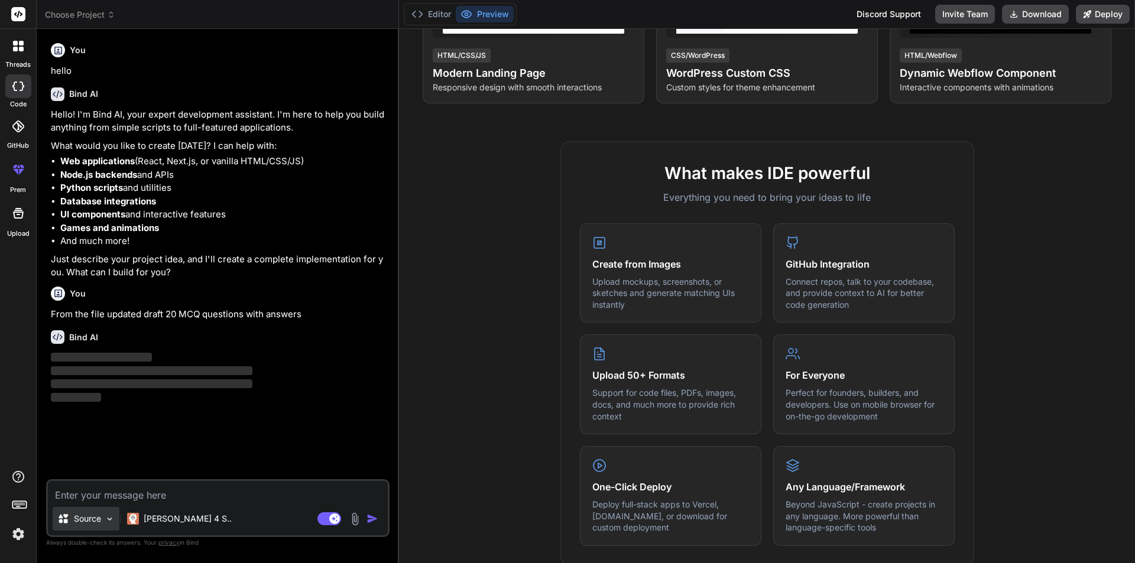
click at [92, 520] on p "Source" at bounding box center [87, 519] width 27 height 12
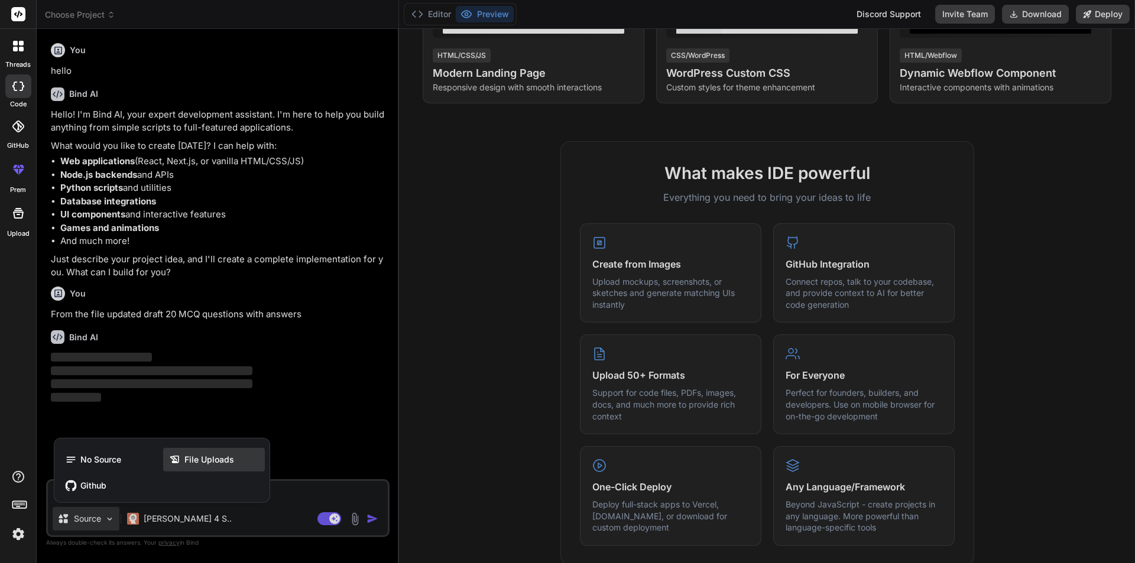
click at [190, 469] on div "File Uploads" at bounding box center [214, 460] width 102 height 24
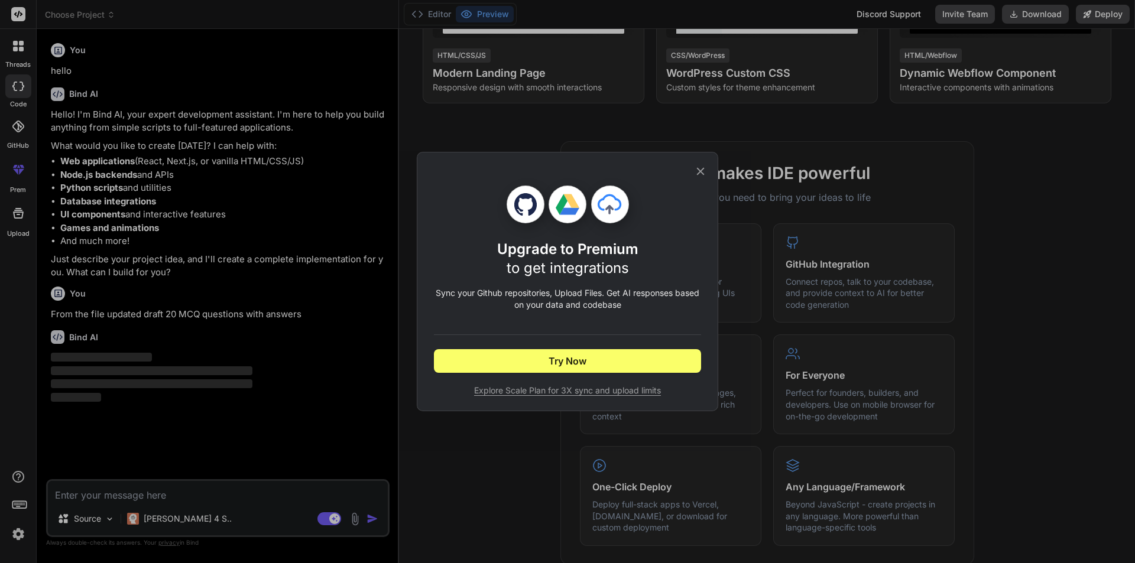
click at [702, 174] on icon at bounding box center [700, 171] width 13 height 13
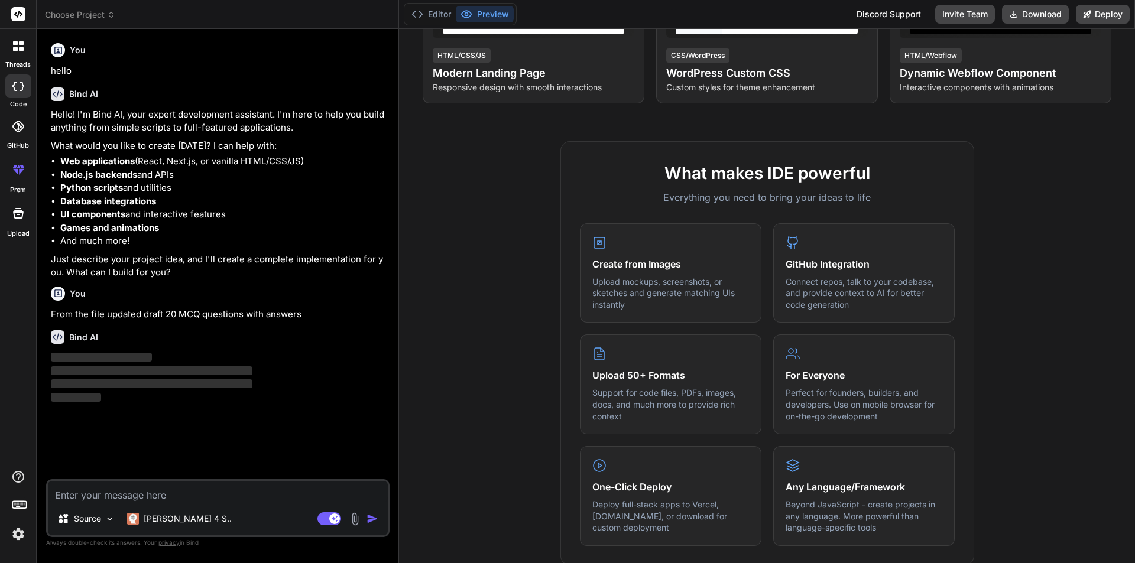
click at [354, 518] on img at bounding box center [355, 520] width 14 height 14
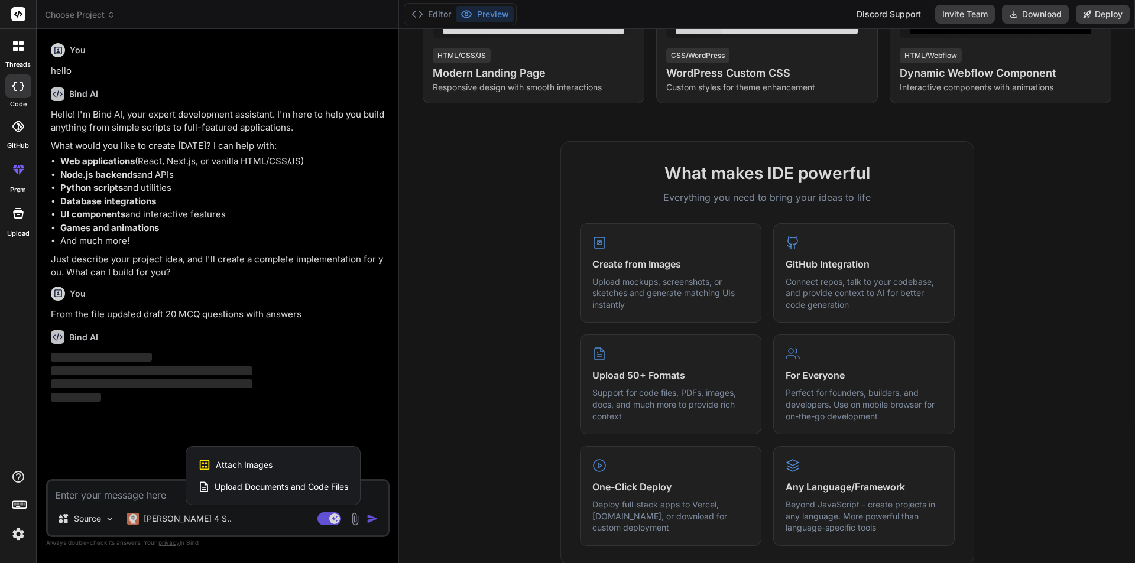
click at [354, 518] on div at bounding box center [567, 281] width 1135 height 563
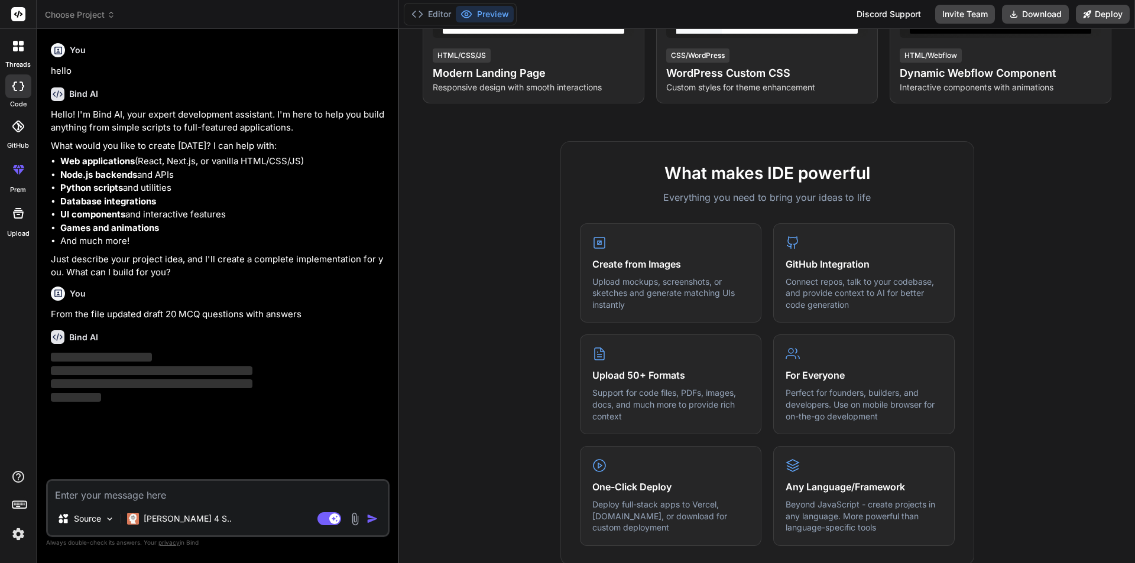
click at [354, 517] on img at bounding box center [355, 520] width 14 height 14
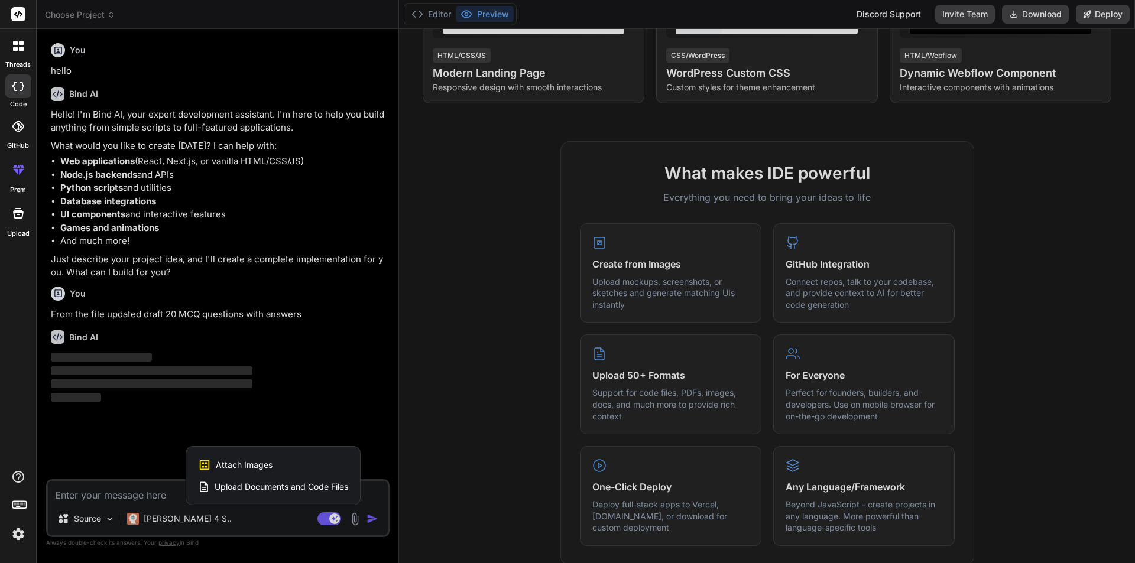
click at [472, 438] on div at bounding box center [567, 281] width 1135 height 563
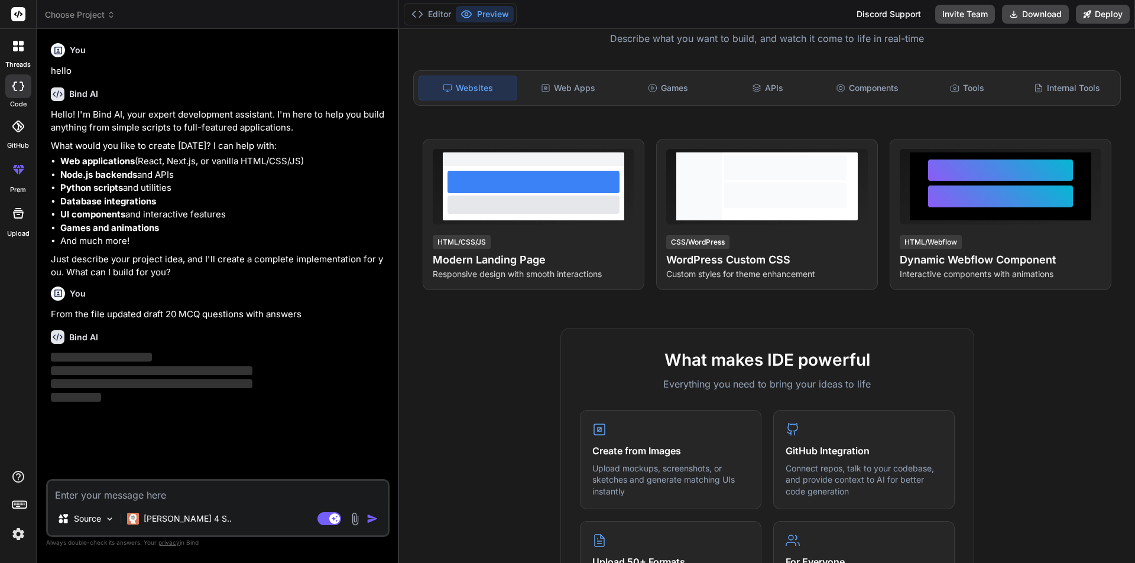
scroll to position [0, 0]
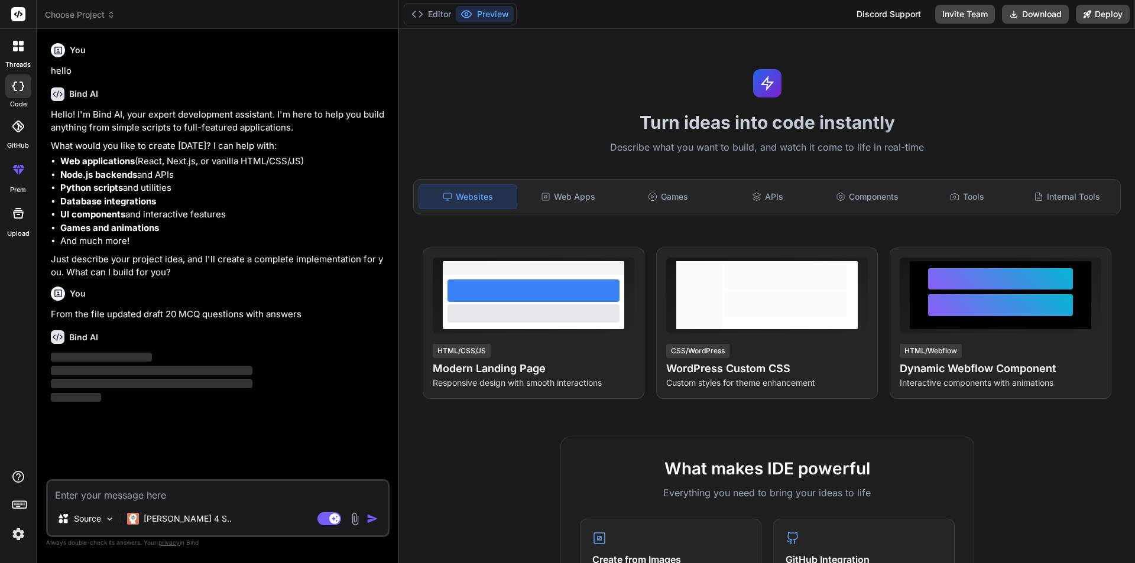
click at [29, 224] on div at bounding box center [18, 213] width 28 height 28
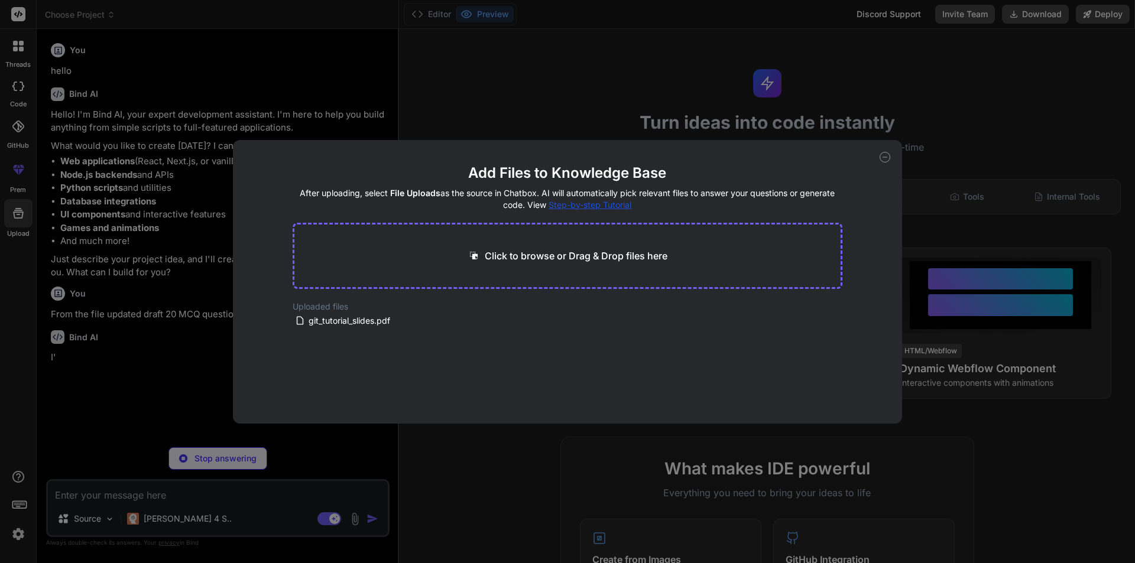
click at [887, 161] on icon at bounding box center [885, 157] width 11 height 11
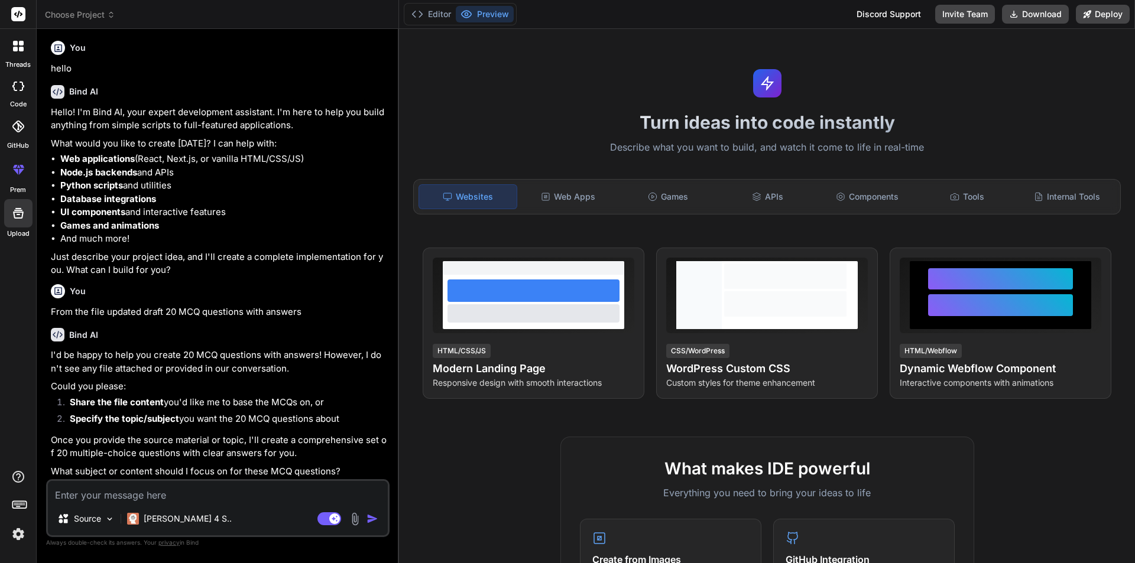
scroll to position [4, 0]
click at [82, 523] on p "Source" at bounding box center [87, 519] width 27 height 12
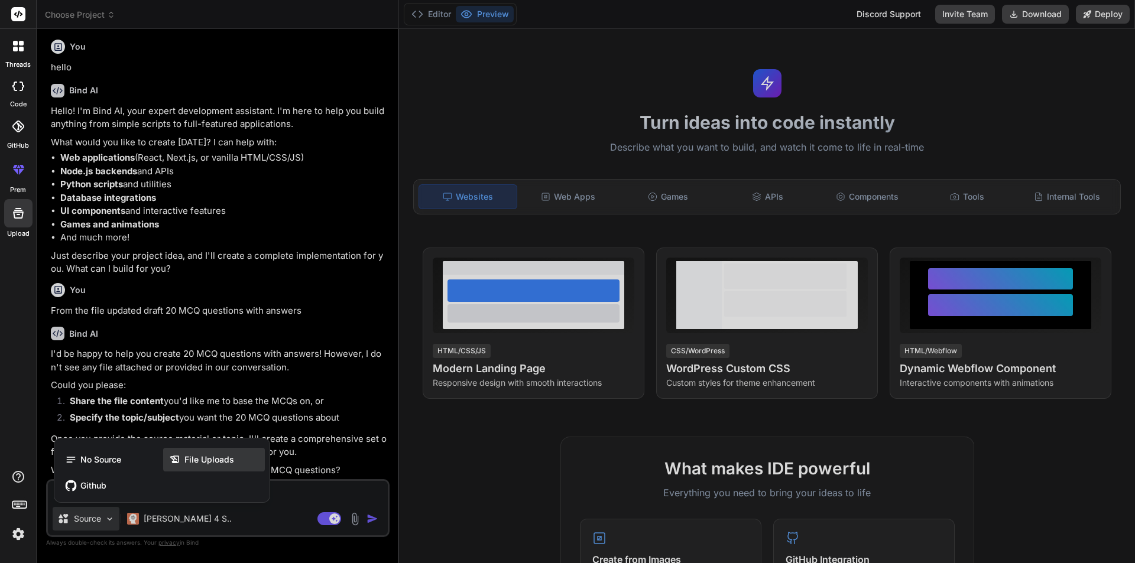
click at [210, 457] on span "File Uploads" at bounding box center [209, 460] width 50 height 12
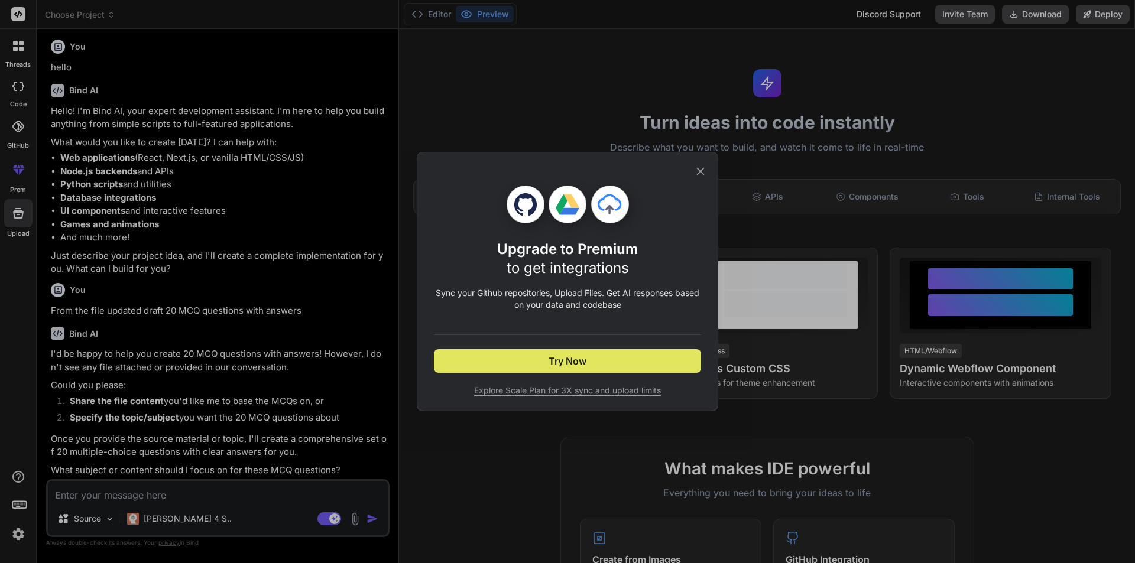
click at [484, 359] on button "Try Now" at bounding box center [567, 361] width 267 height 24
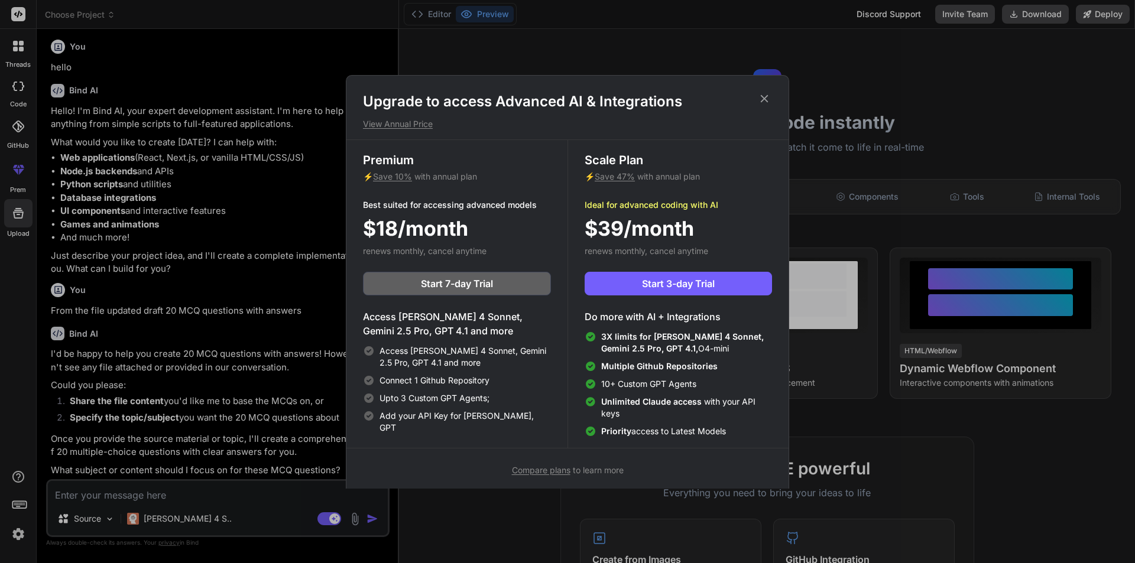
click at [745, 102] on h1 "Upgrade to access Advanced AI & Integrations" at bounding box center [567, 101] width 409 height 19
click at [766, 102] on icon at bounding box center [764, 98] width 13 height 13
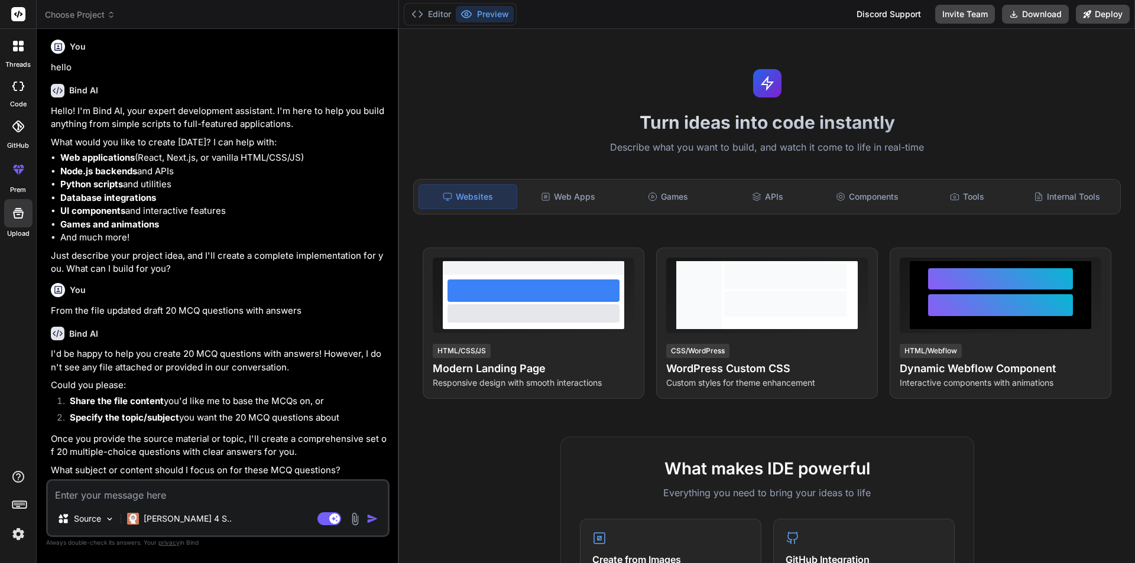
click at [77, 533] on div "Source" at bounding box center [84, 521] width 72 height 28
click at [79, 513] on div "Source" at bounding box center [86, 519] width 67 height 24
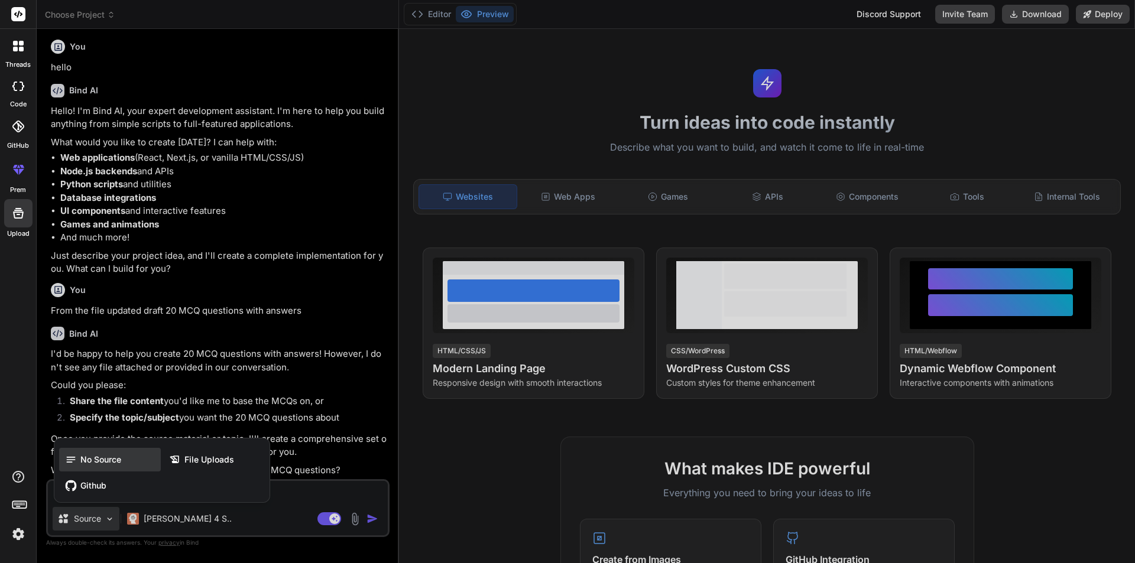
click at [112, 454] on span "No Source" at bounding box center [100, 460] width 41 height 12
type textarea "x"
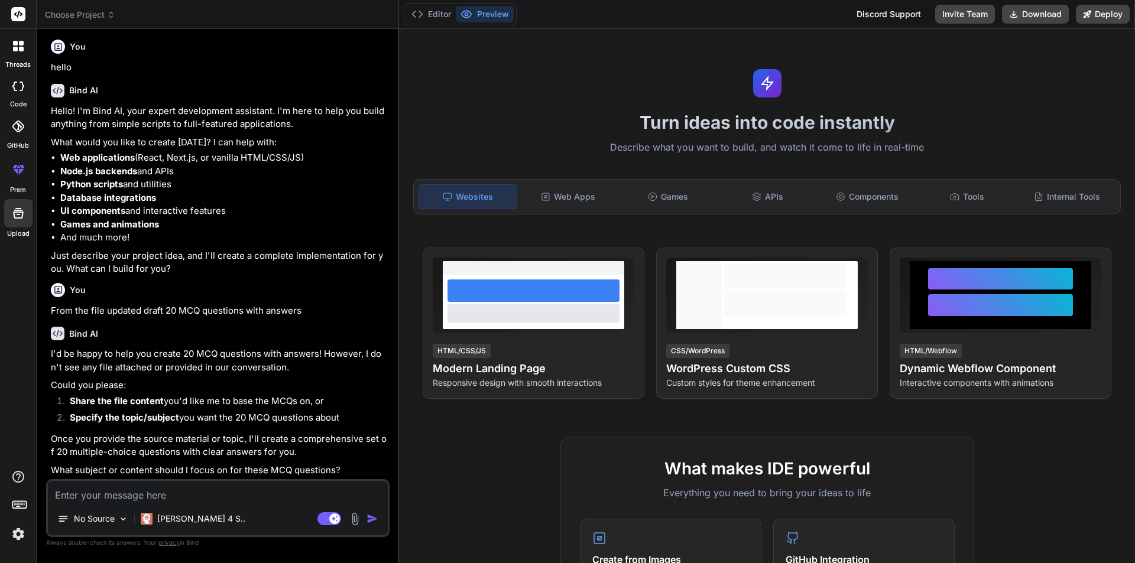
click at [110, 504] on div "No Source Claude 4 S.. Agent Mode. When this toggle is activated, AI automatica…" at bounding box center [217, 508] width 343 height 58
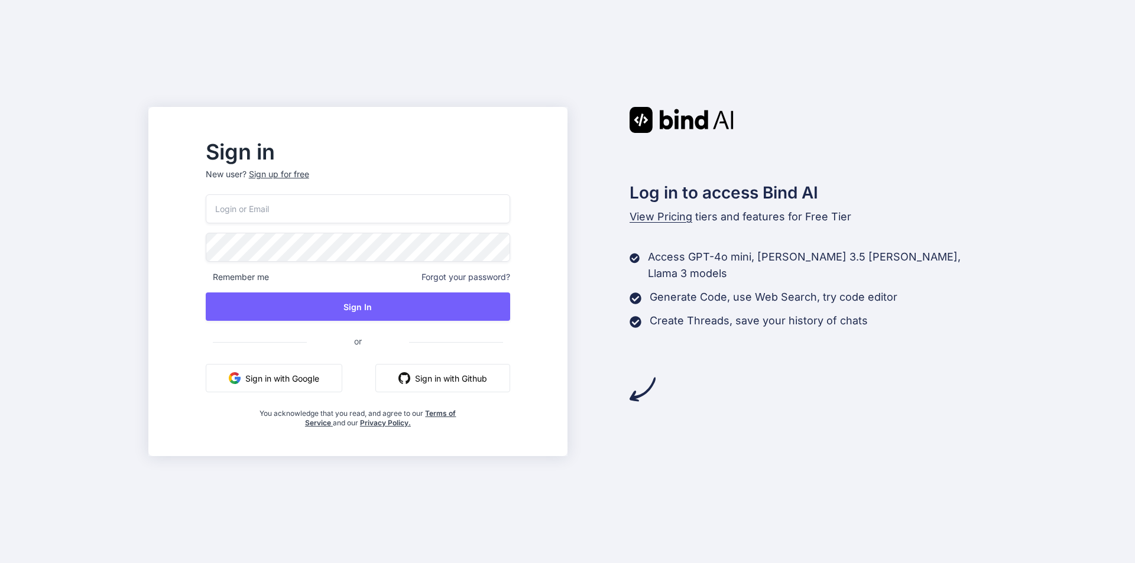
click at [342, 381] on button "Sign in with Google" at bounding box center [274, 378] width 137 height 28
click at [342, 382] on button "Sign in with Google" at bounding box center [274, 378] width 137 height 28
